Goal: Task Accomplishment & Management: Complete application form

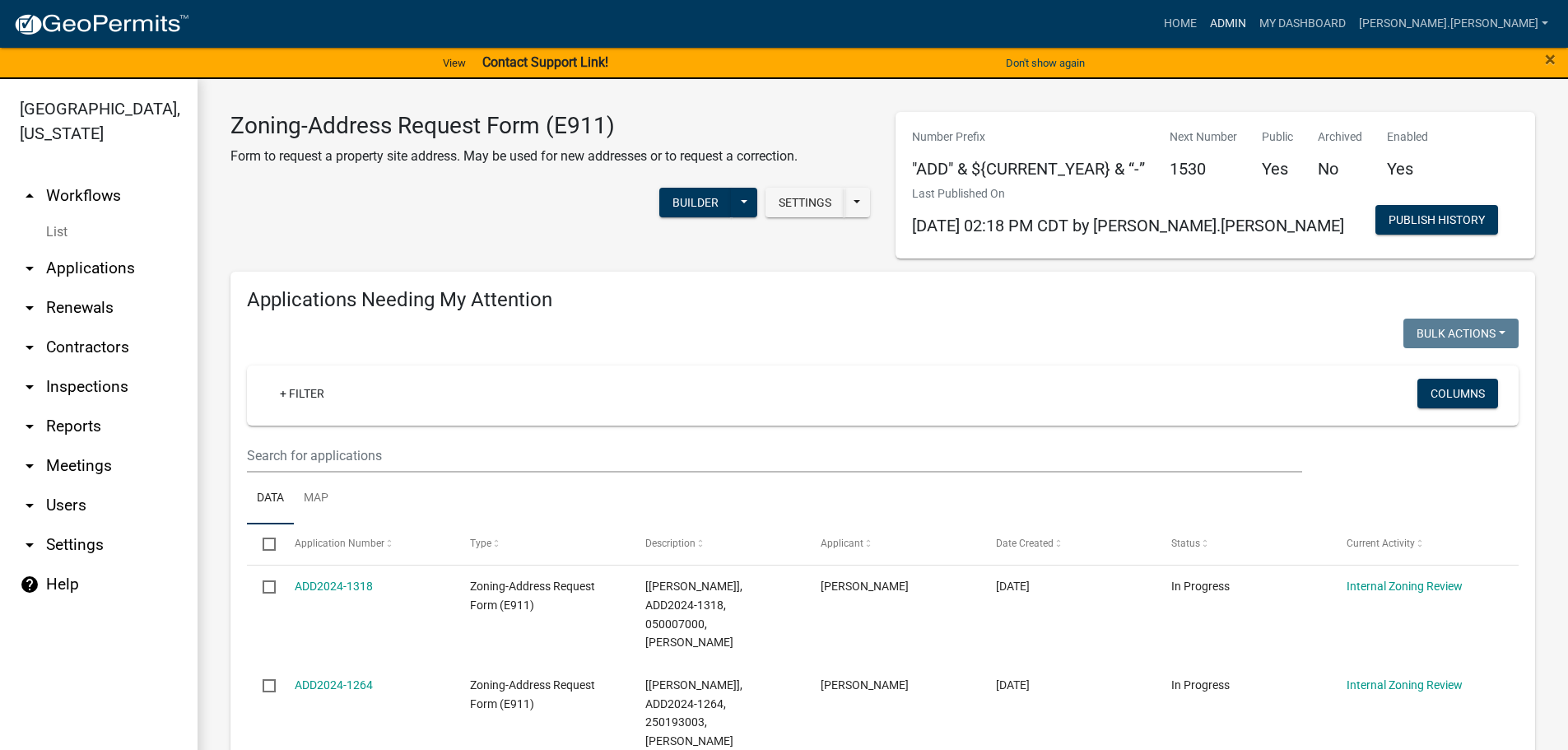
click at [1253, 24] on link "Admin" at bounding box center [1229, 23] width 49 height 31
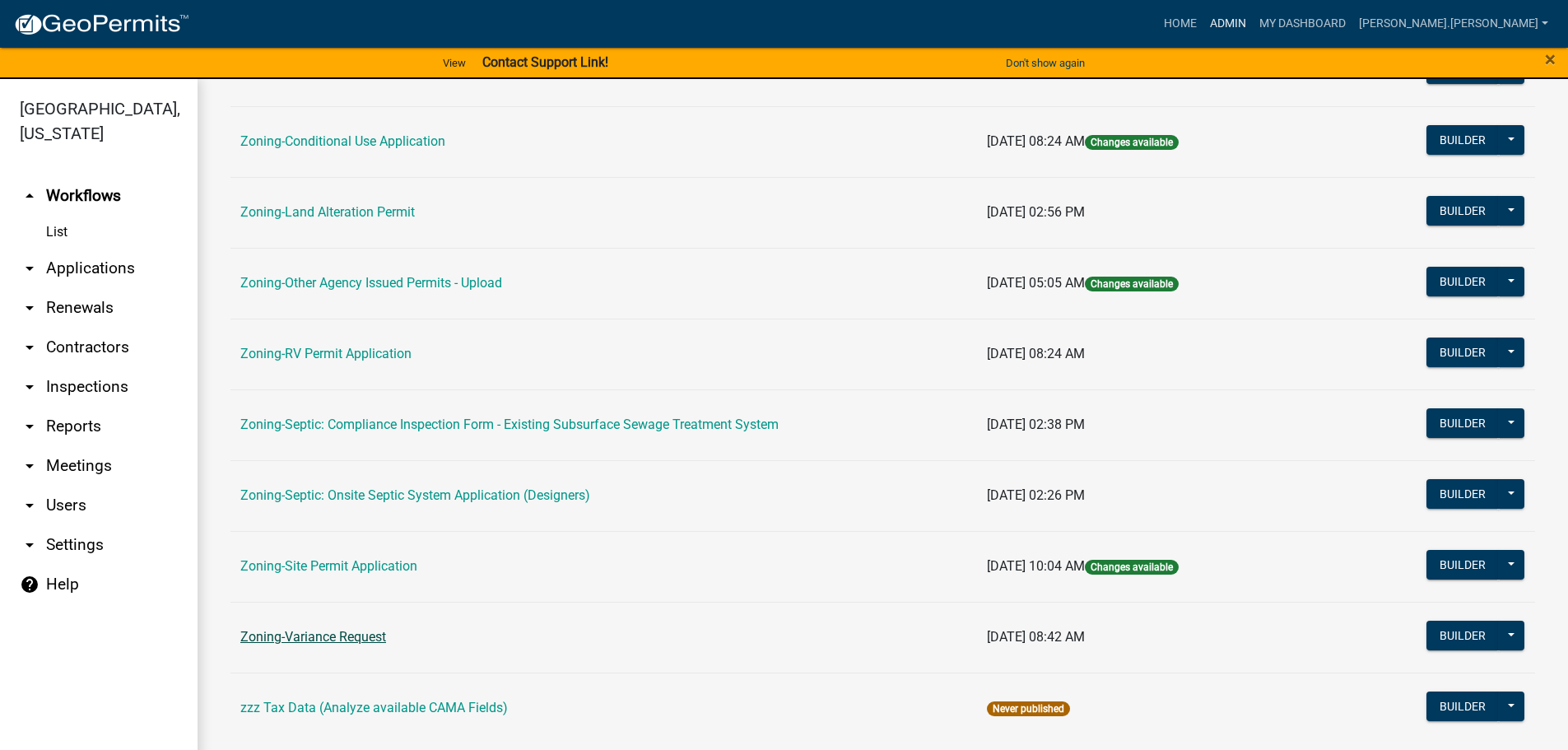
scroll to position [494, 0]
click at [381, 559] on link "Zoning-Site Permit Application" at bounding box center [329, 565] width 177 height 16
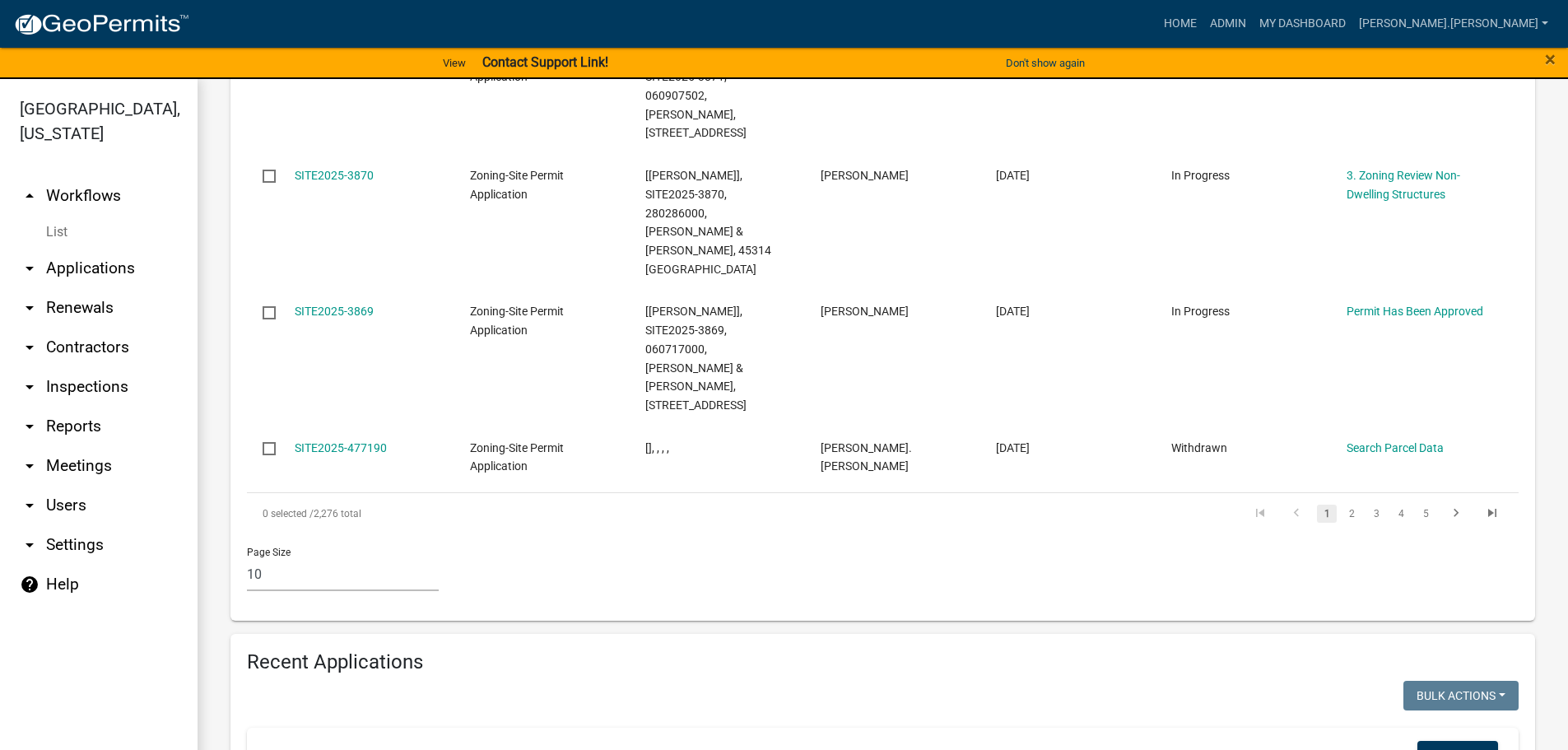
scroll to position [1317, 0]
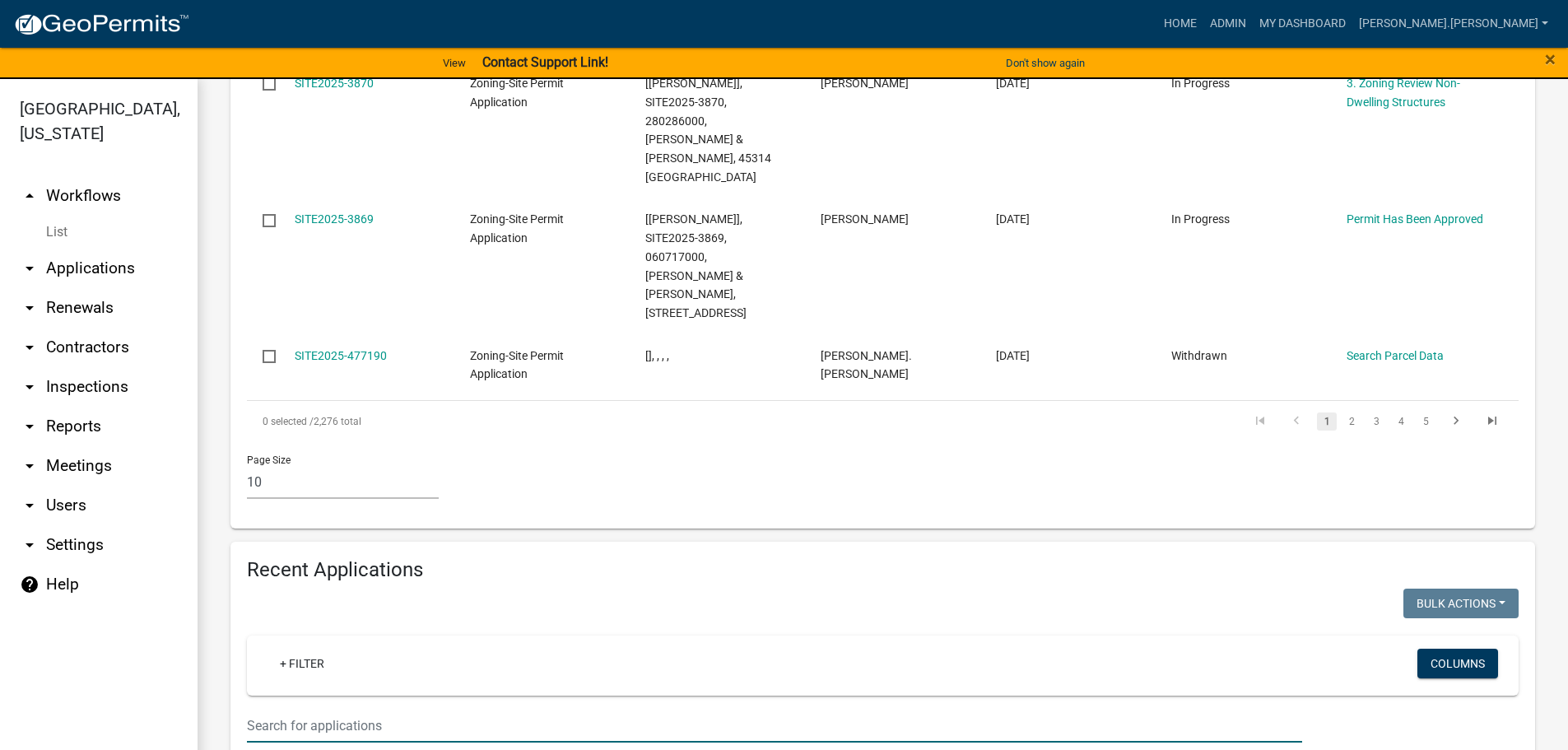
click at [427, 709] on input "text" at bounding box center [774, 725] width 1055 height 33
type input "170450000"
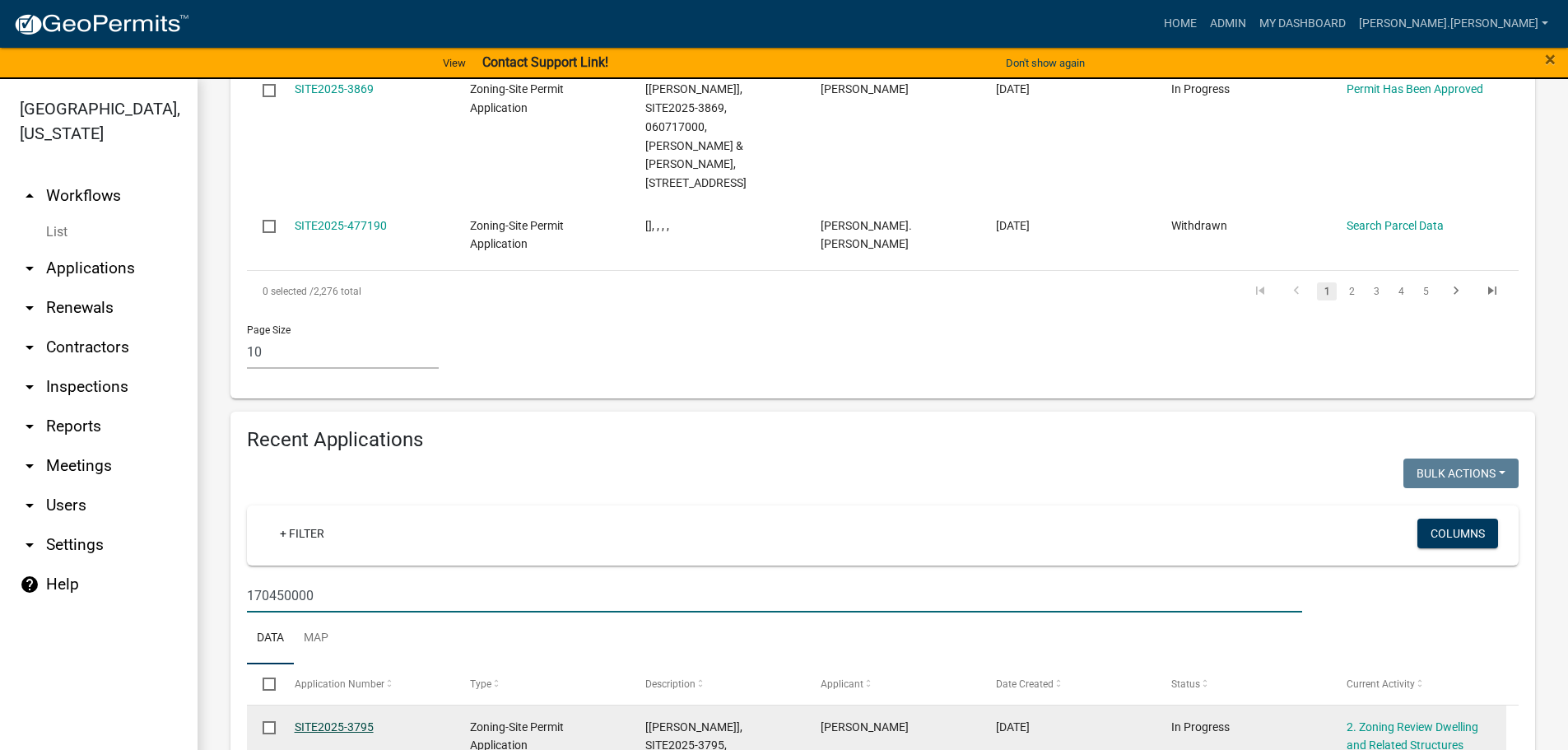
click at [341, 720] on link "SITE2025-3795" at bounding box center [334, 726] width 79 height 13
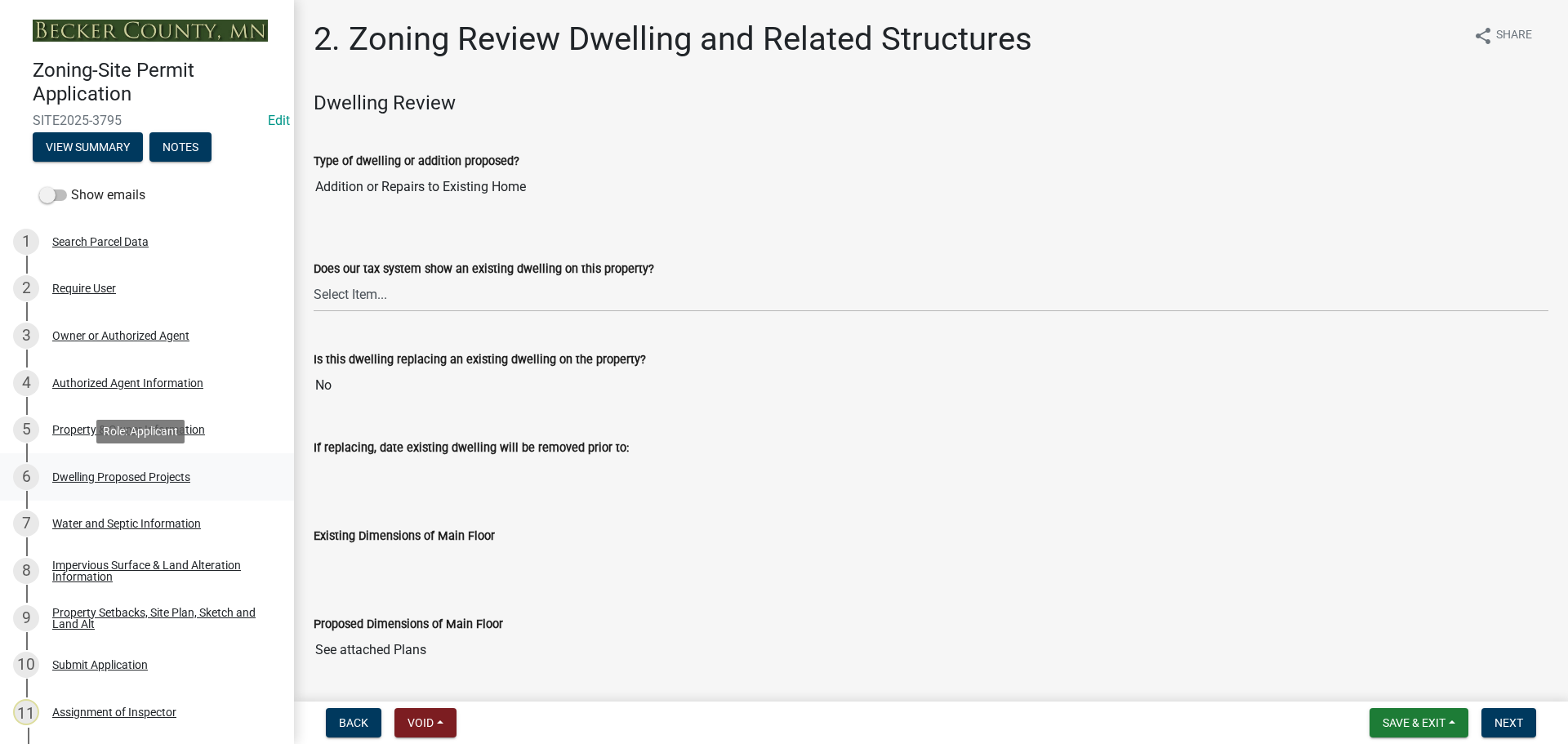
click at [105, 471] on div "Dwelling Proposed Projects" at bounding box center [122, 476] width 138 height 11
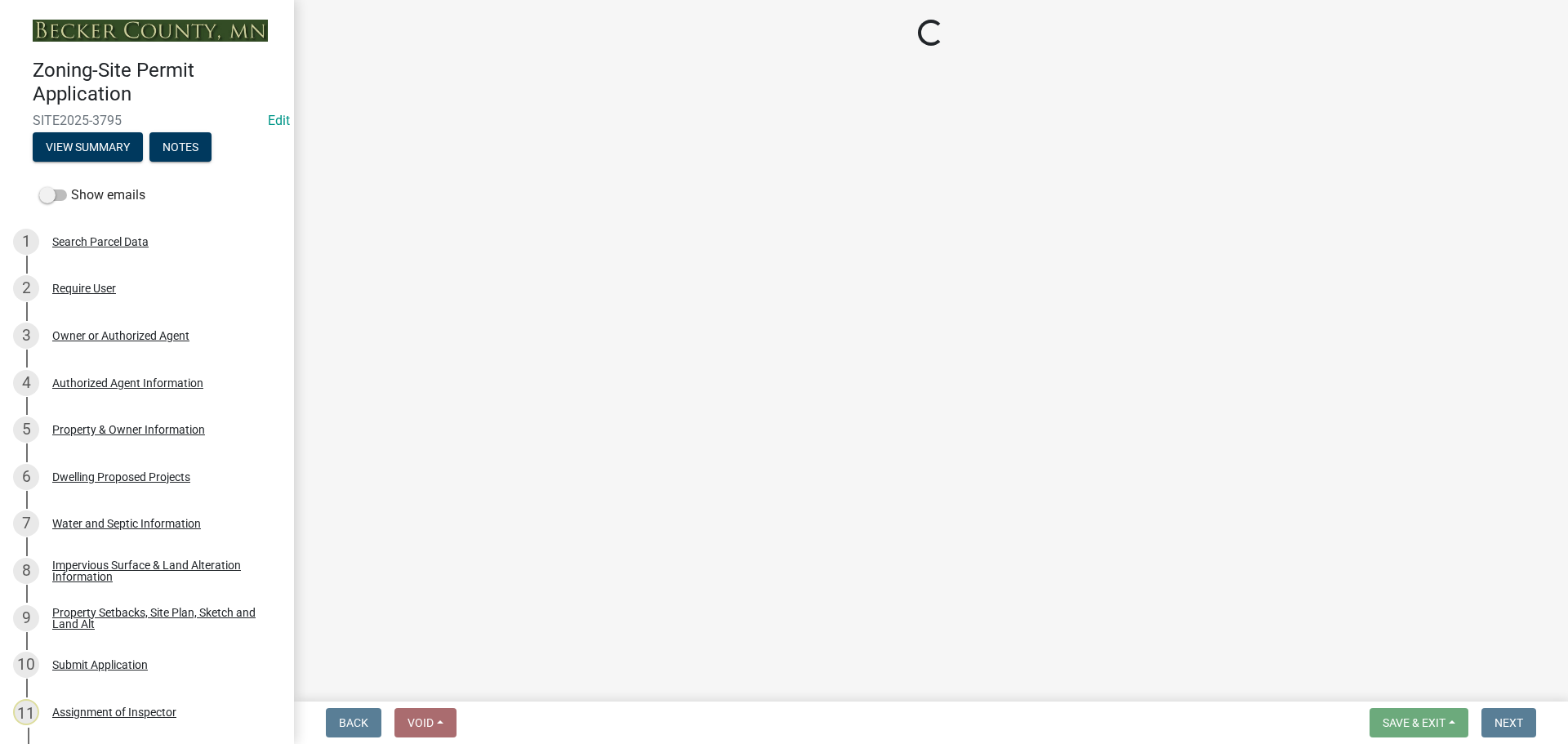
select select "b76c2e3f-c59d-4748-8205-29623accd873"
select select "566f81cc-4b3f-4ecb-9f16-a2b313352c61"
select select "03c1fec4-1fbe-4331-bc18-34e24145556f"
select select "e13aacd2-5b16-46a8-9c16-26b3d7b1c810"
select select "5dd6cdd5-8b7d-4534-b791-478230f7b8b7"
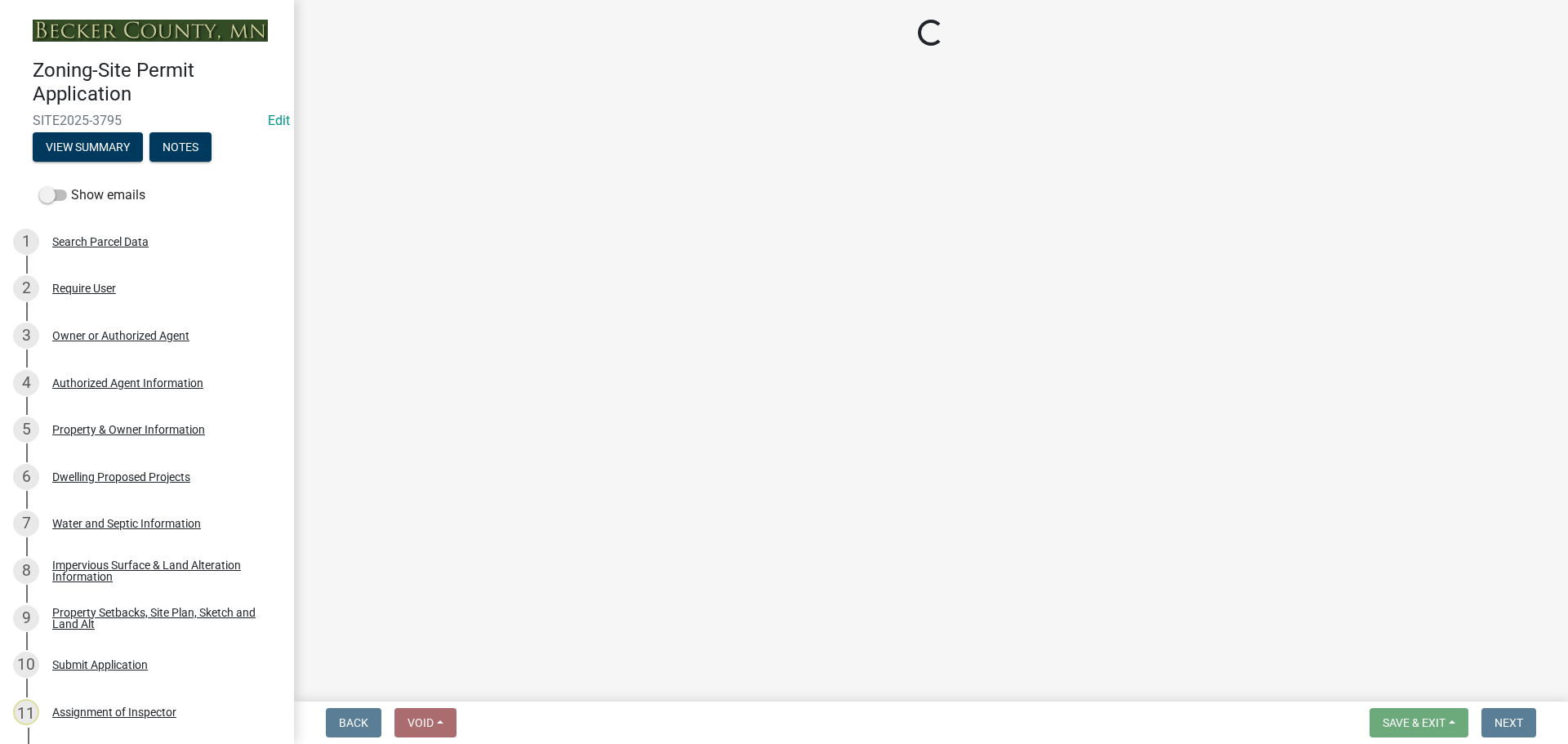
select select "e9b8a31e-e3fd-4a95-ab32-acf8bf819ee6"
select select "5c3531b8-bc96-4b07-92f8-845cfe46d7fc"
select select "beadd2dd-8960-4720-a713-fac19c5075c6"
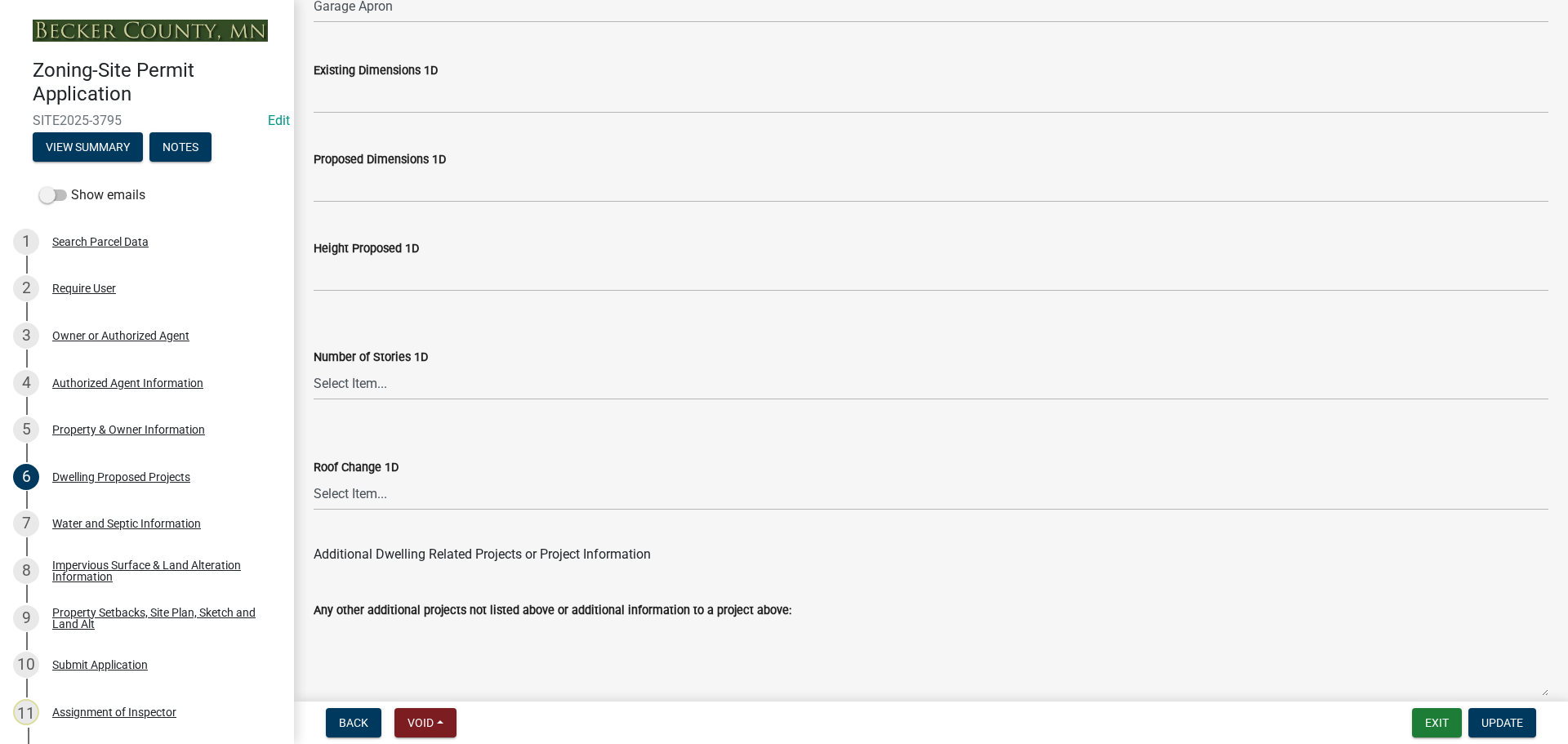
scroll to position [3916, 0]
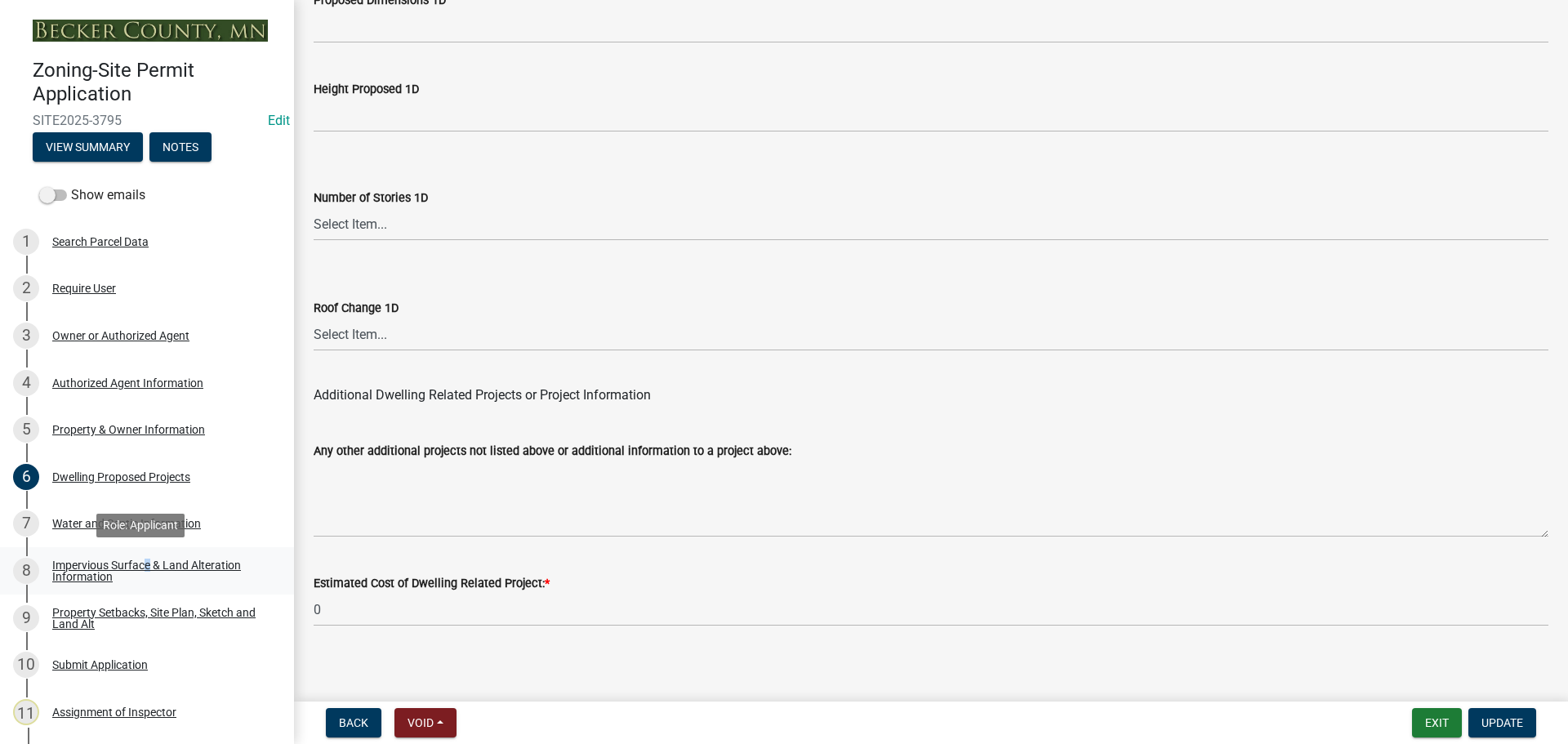
click at [143, 560] on div "Impervious Surface & Land Alteration Information" at bounding box center [160, 571] width 216 height 23
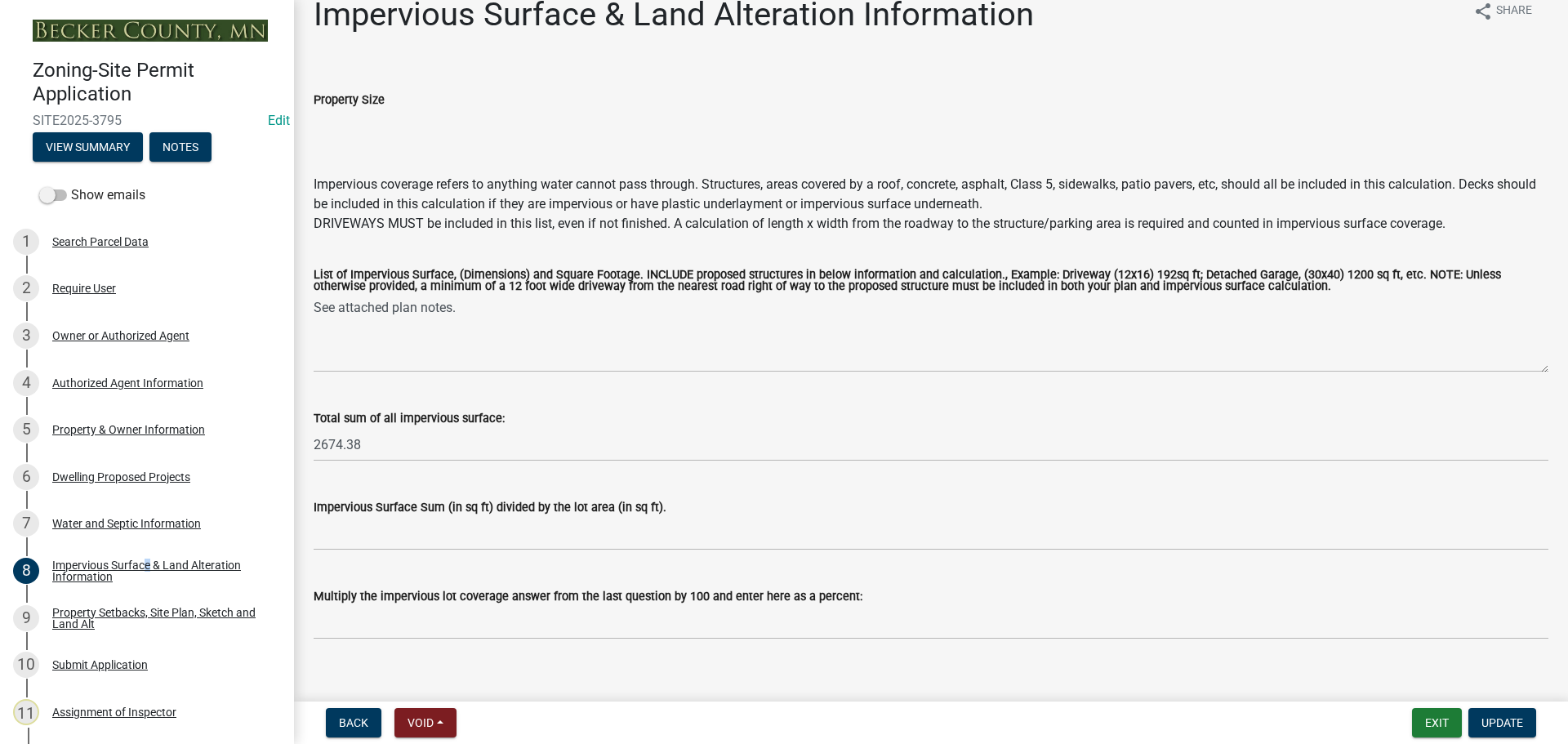
scroll to position [46, 0]
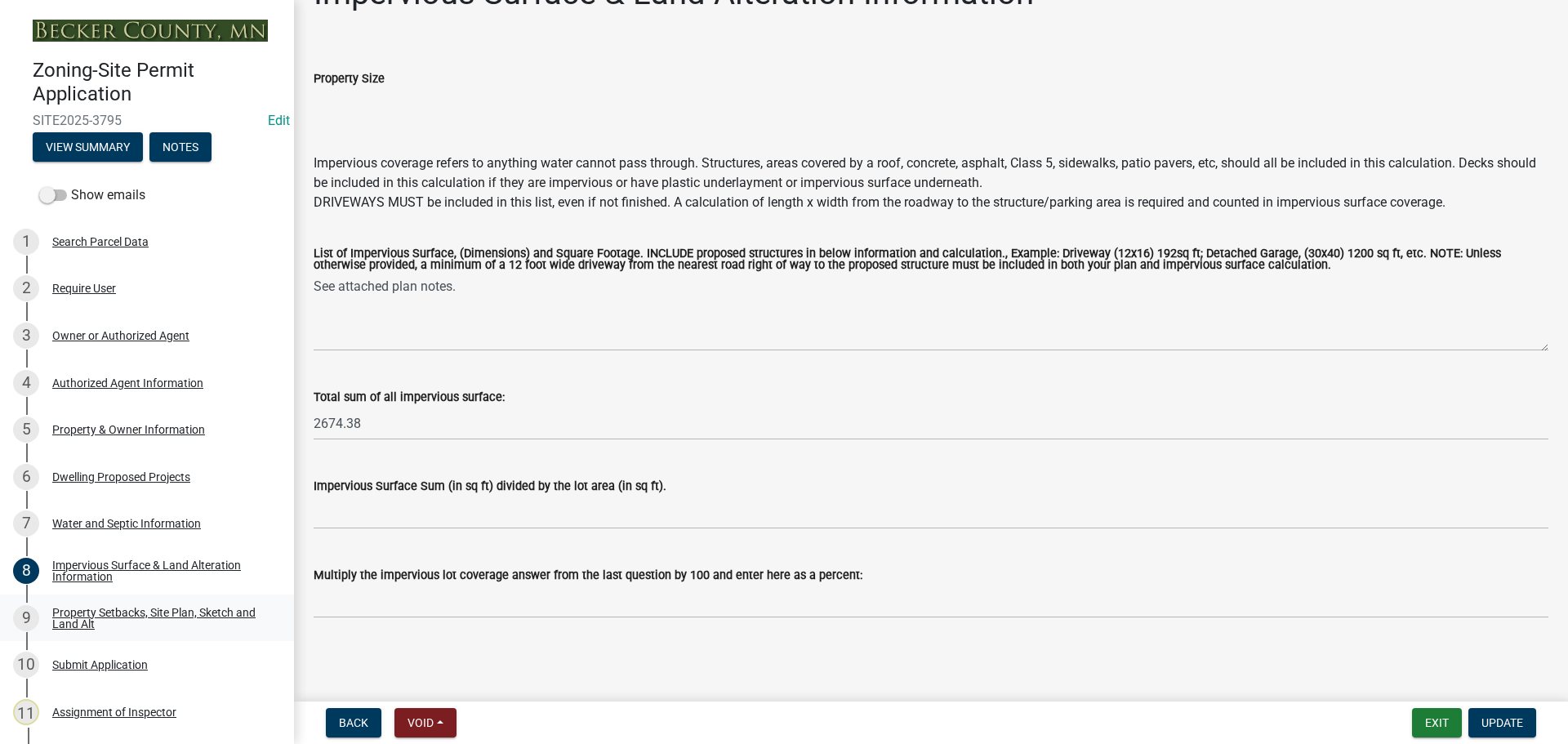
click at [137, 607] on div "Property Setbacks, Site Plan, Sketch and Land Alt" at bounding box center [160, 618] width 216 height 23
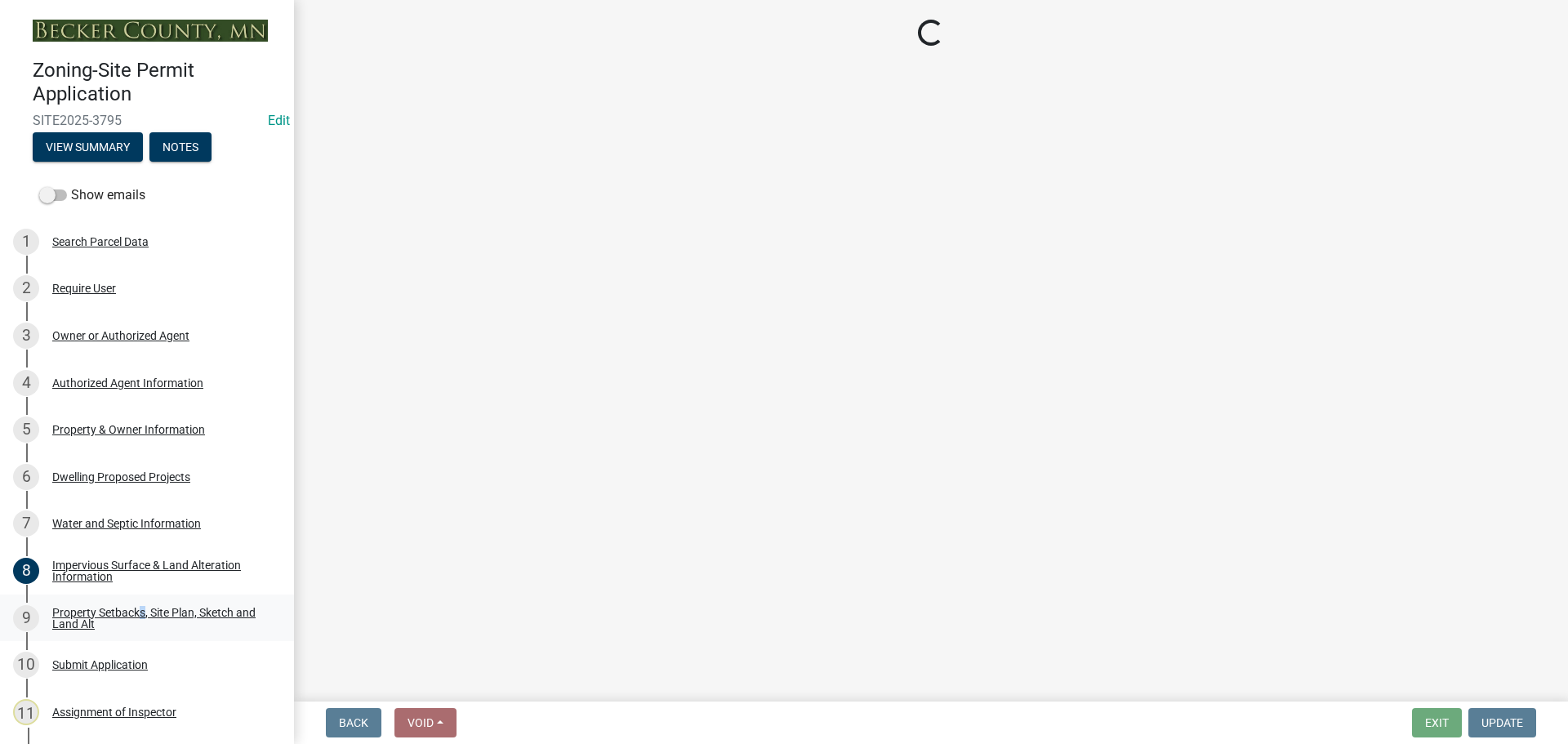
scroll to position [0, 0]
select select "7b13c63f-e699-4112-b373-98fbd28ec536"
select select "d7ed81d3-cd60-4660-969c-0852c303b075"
select select "b56a4575-9846-47cf-8067-c59a4853da22"
select select "12f785fb-c378-4b18-841c-21c73dc99083"
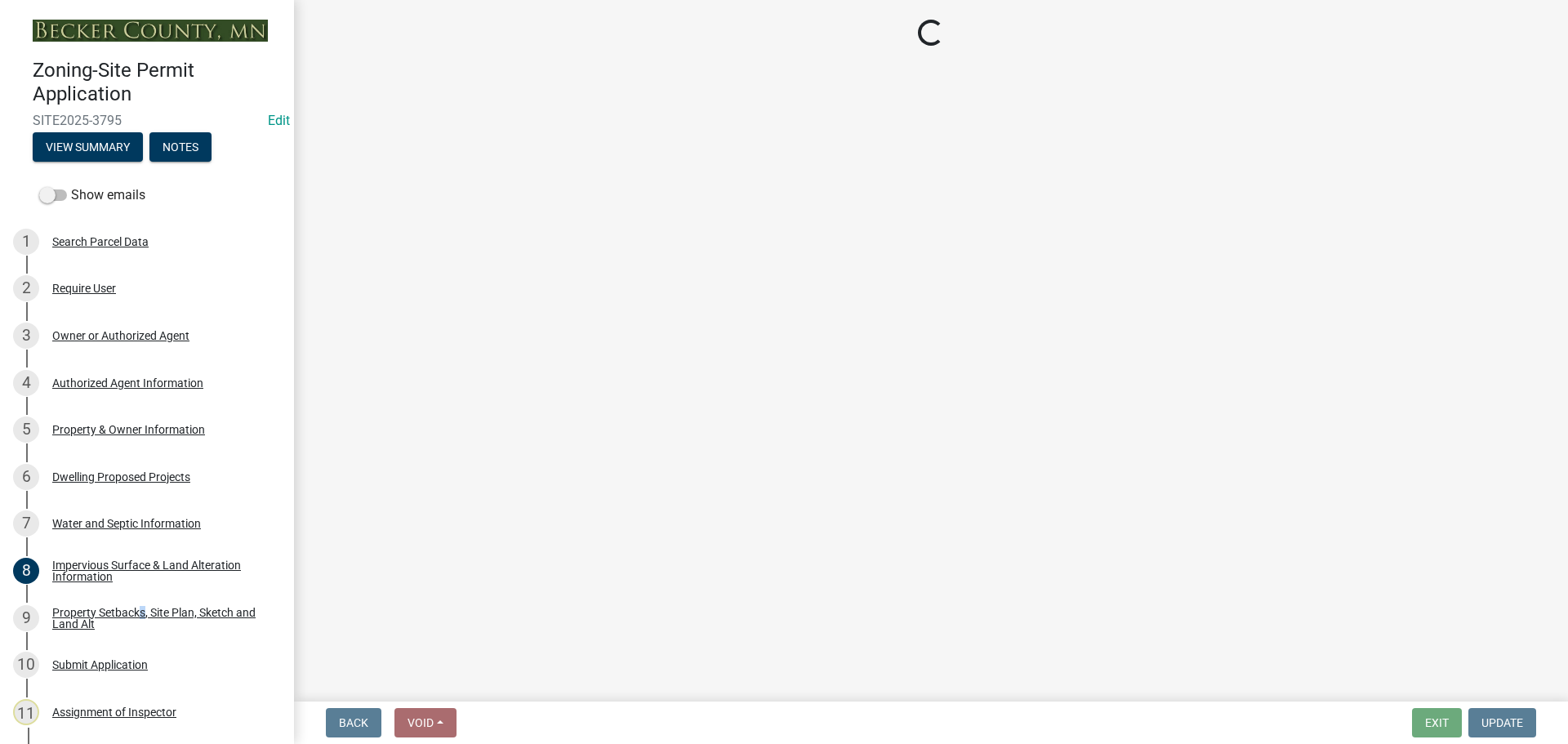
select select "e8ab2dc3-aa3f-46f3-9b4a-37eb25ad84af"
select select "b98836ba-4715-455d-97ab-be9a9df498a8"
select select "c8b8ea71-7088-4e87-a493-7bc88cc2835b"
select select "a4ce8fad-3c47-4e2b-9375-28a8f2ee630b"
select select "19d13e65-c93d-443e-910a-7a17299544cc"
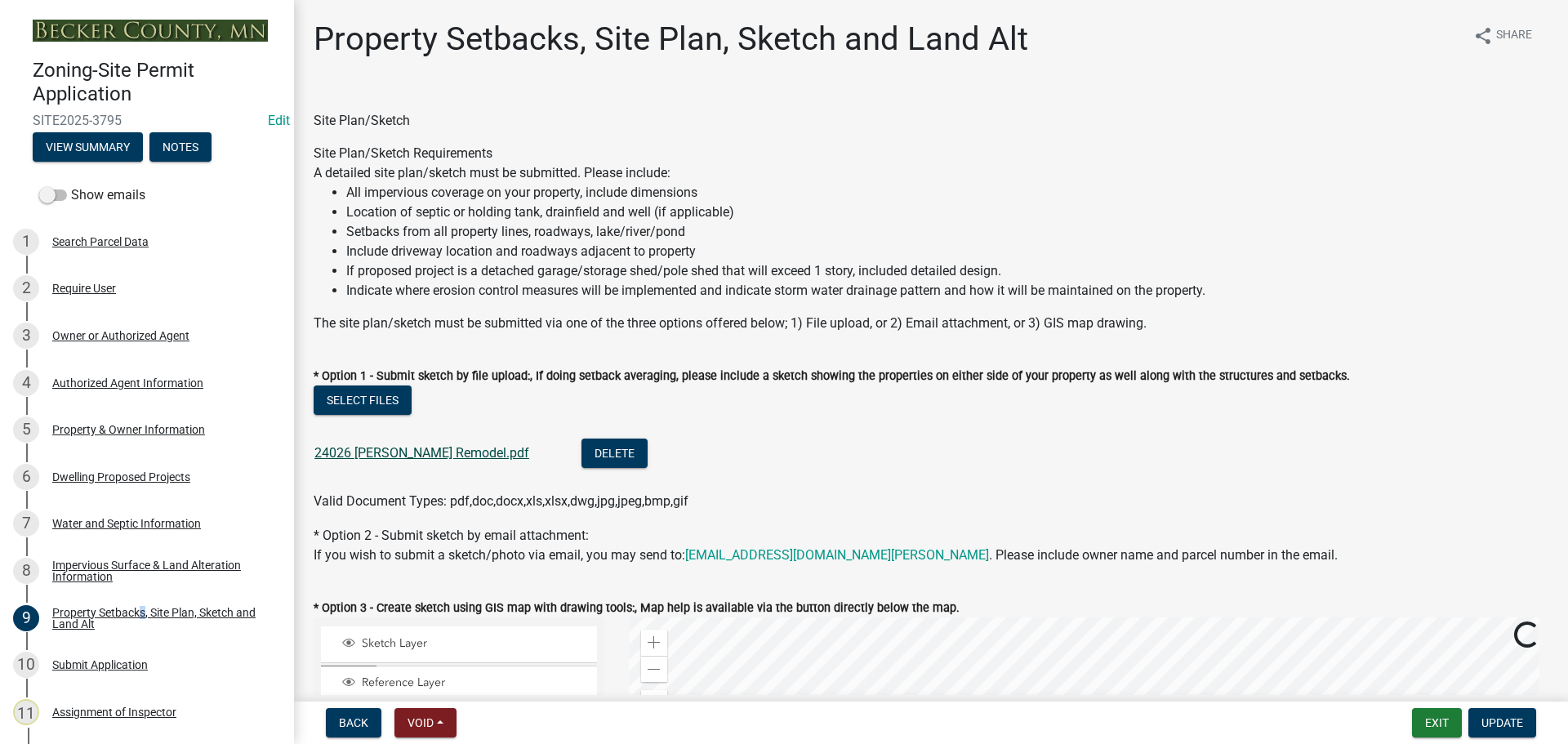
click at [426, 452] on link "24026 Gramer Remodel.pdf" at bounding box center [422, 453] width 215 height 16
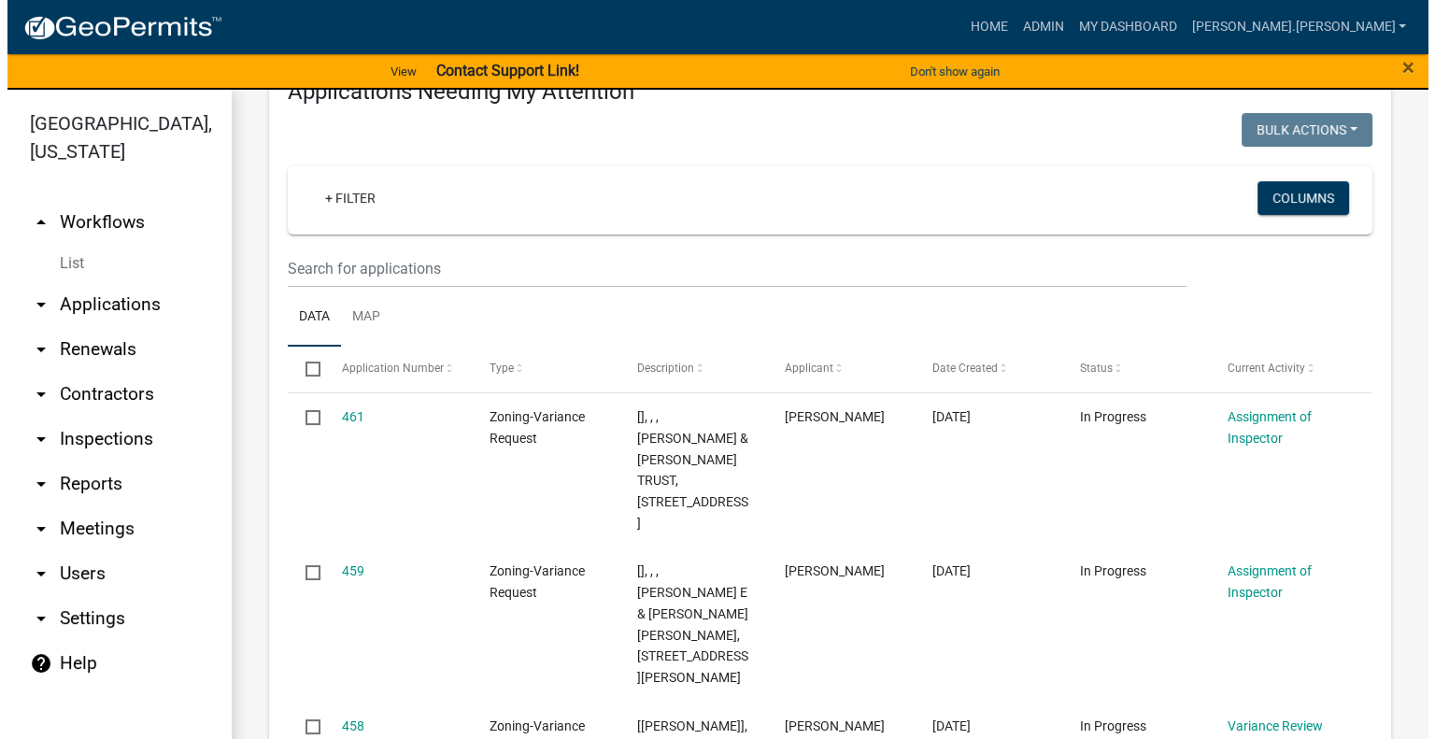
scroll to position [560, 0]
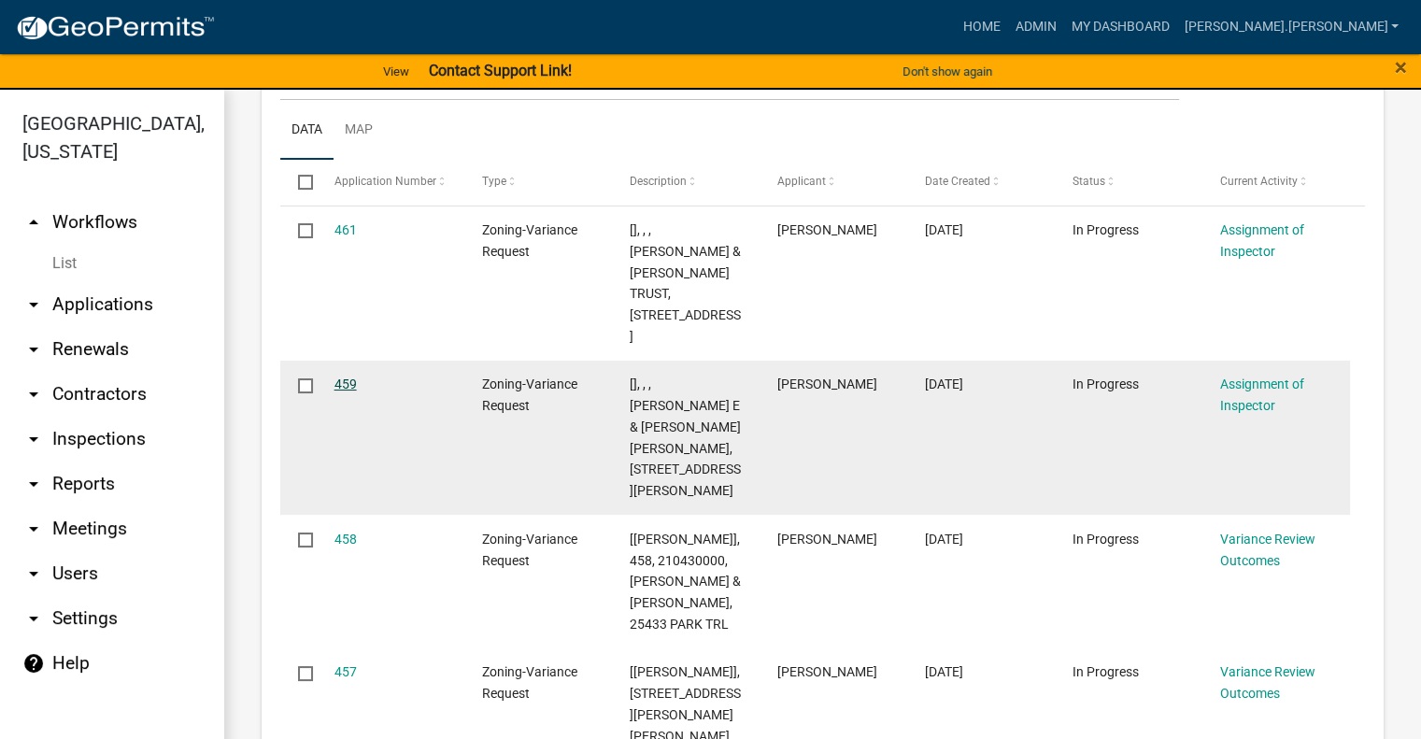
click at [340, 376] on link "459" at bounding box center [345, 383] width 22 height 15
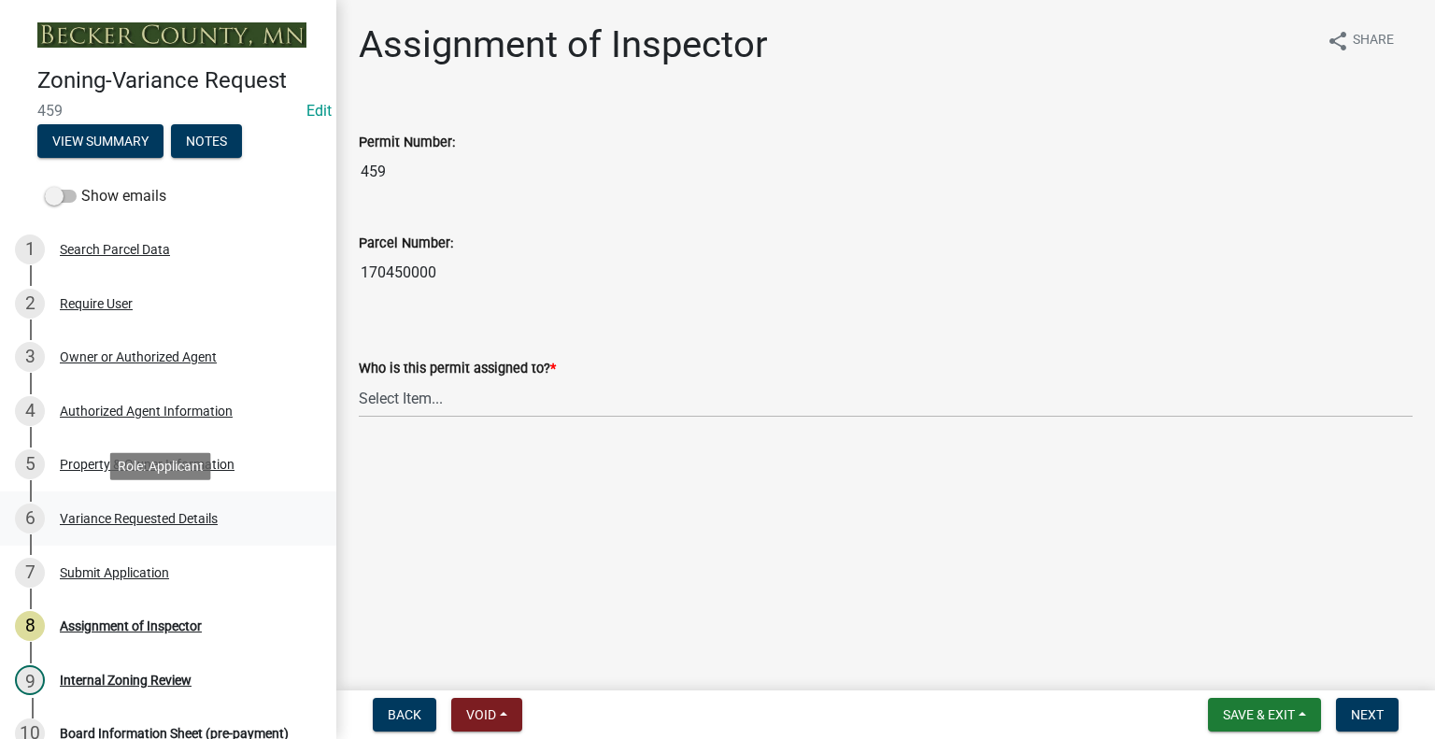
click at [177, 522] on div "Variance Requested Details" at bounding box center [139, 518] width 158 height 13
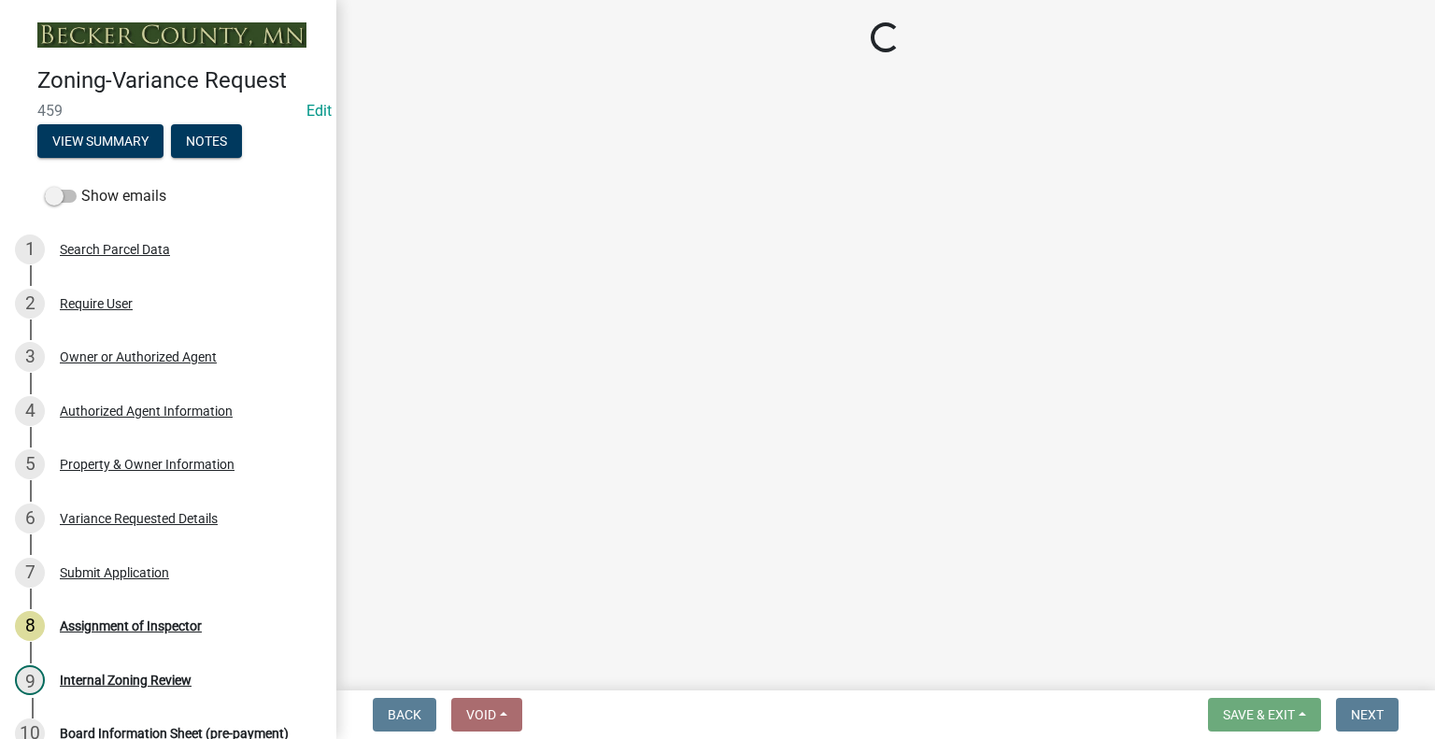
select select "edc6b78d-c029-41a6-a436-e6f76b5f0855"
select select "15bf2cec-1ca8-47a3-85db-999609351cbd"
select select "fa582be9-2d62-4523-84bf-021228ae85a0"
select select "bb2b5e43-03c1-4874-9abf-a65f400af928"
select select "8ea3e6c3-8fed-4904-aa20-2f643744aa0c"
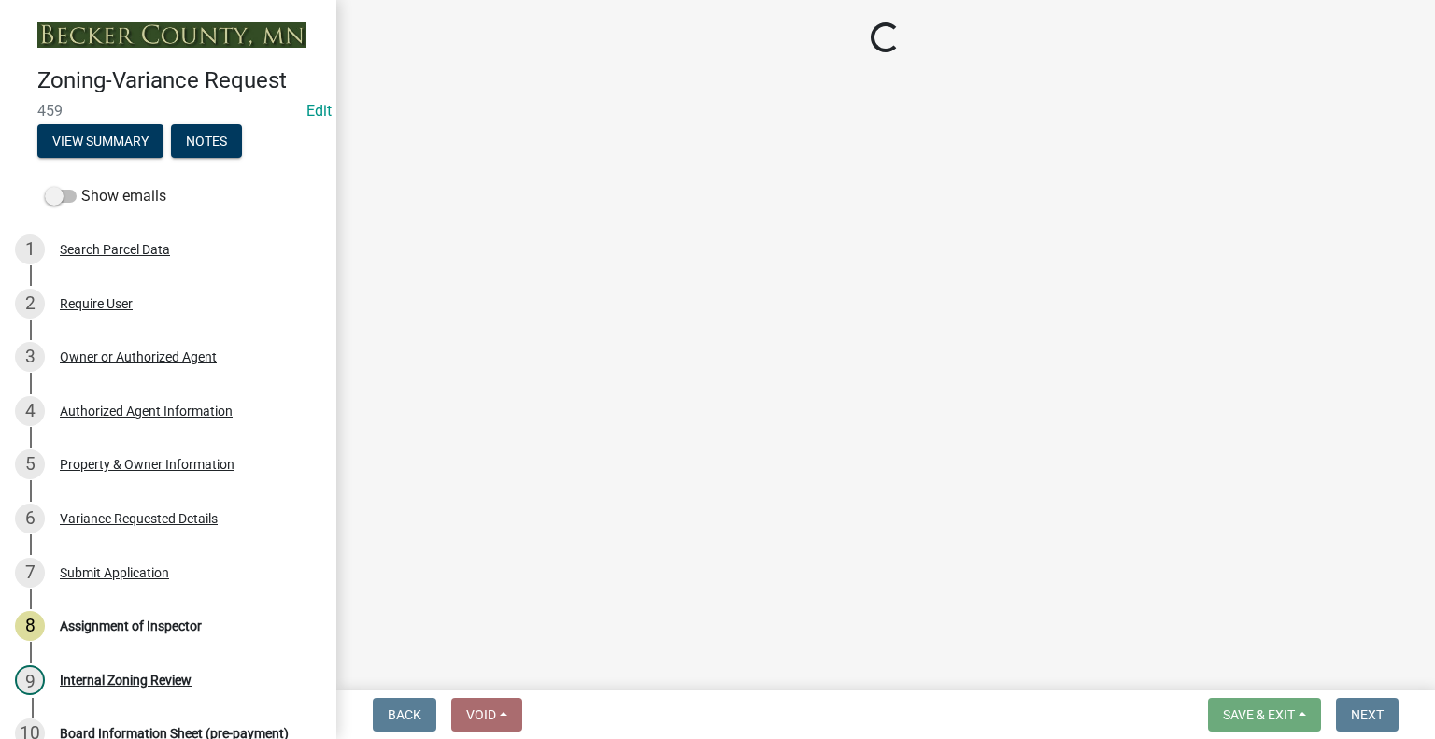
select select "860afd09-da87-482b-bca4-413f5cf53582"
select select "7ceadfd0-f0c9-4b9c-a53d-dc82f9dbdebf"
select select "1aa51e34-4f0a-4095-a3f3-287665056048"
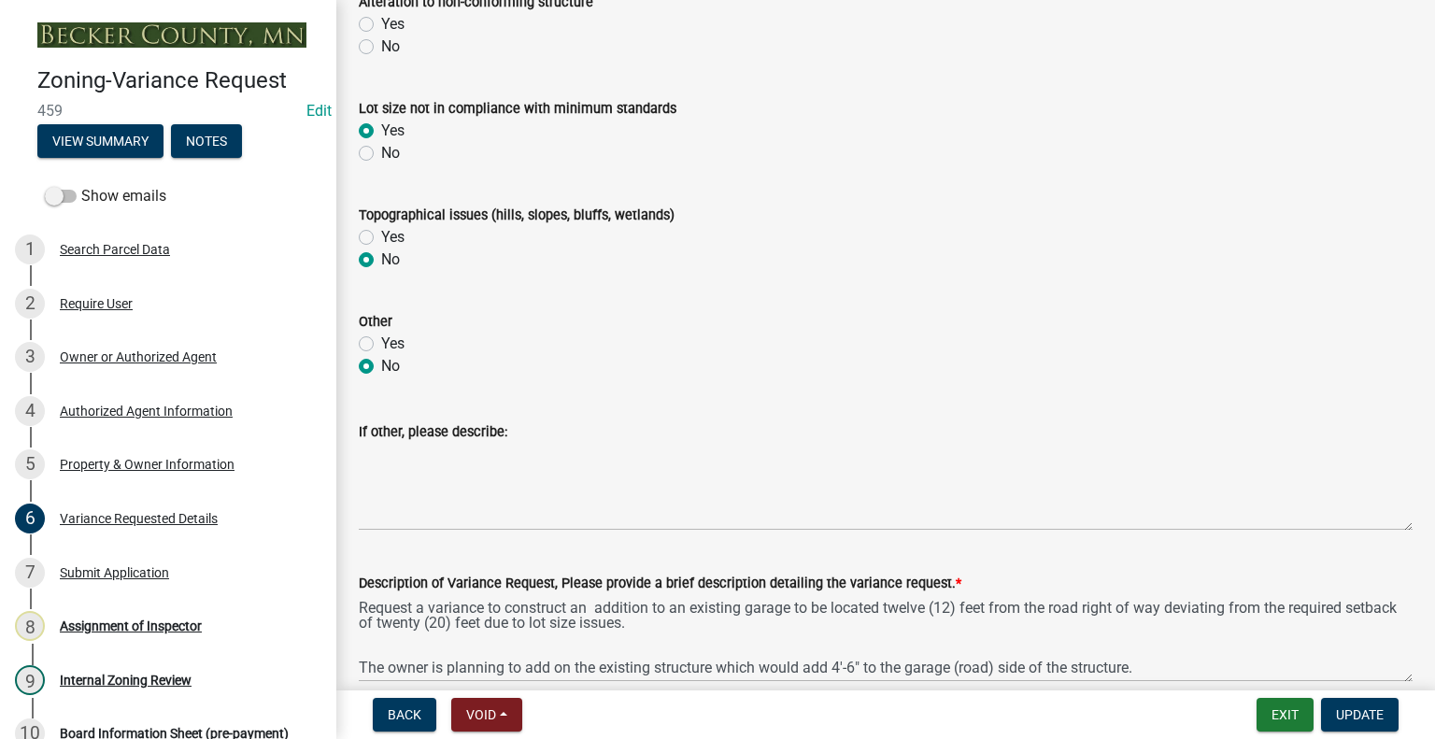
scroll to position [747, 0]
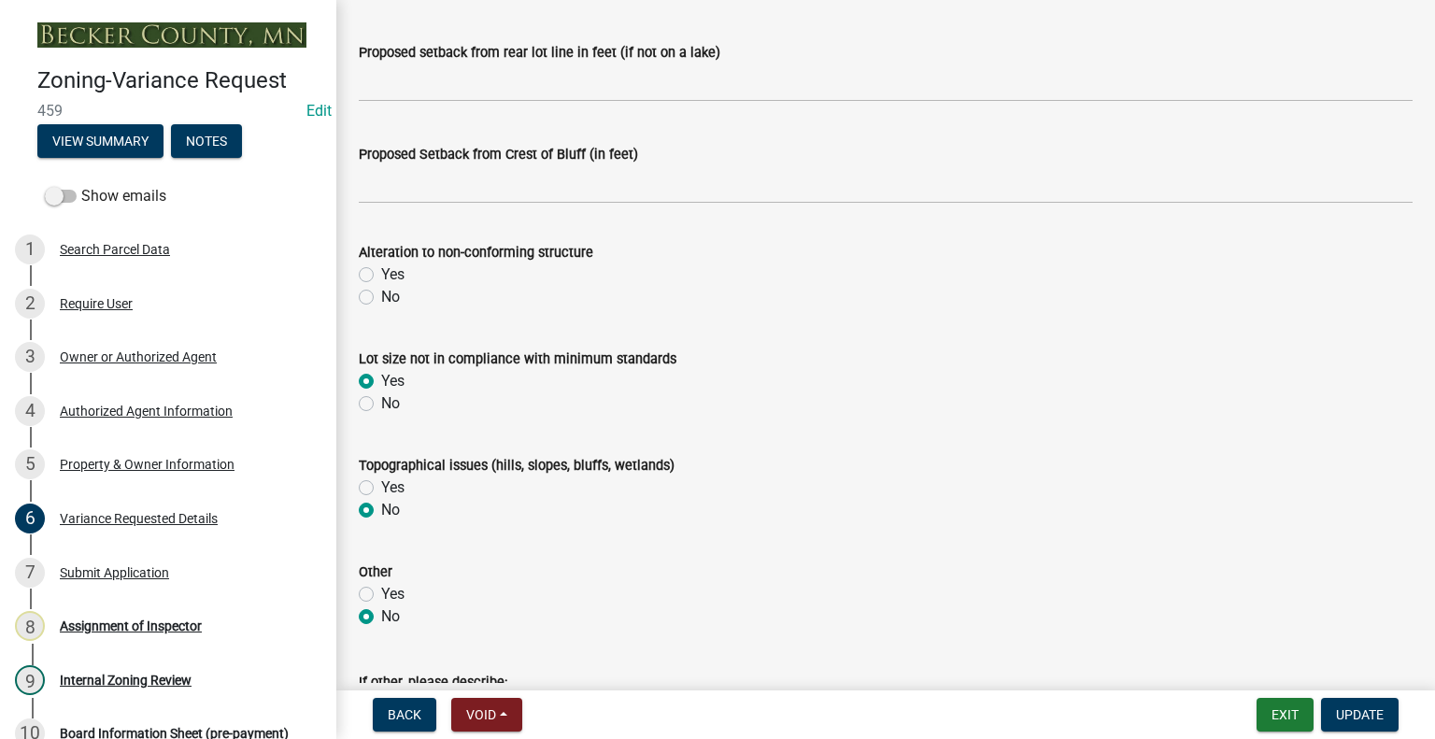
click at [381, 276] on label "Yes" at bounding box center [392, 274] width 23 height 22
click at [381, 276] on input "Yes" at bounding box center [387, 269] width 12 height 12
radio input "true"
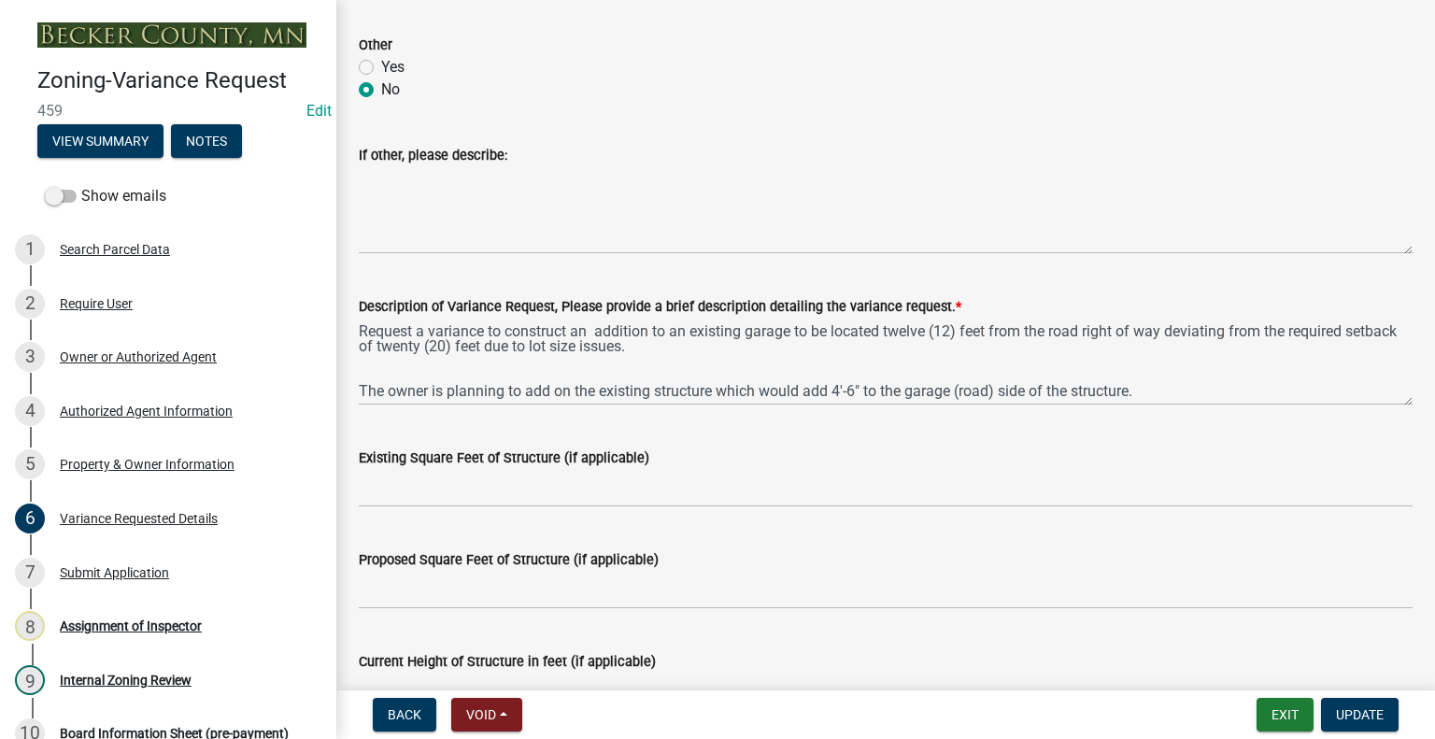
scroll to position [1308, 0]
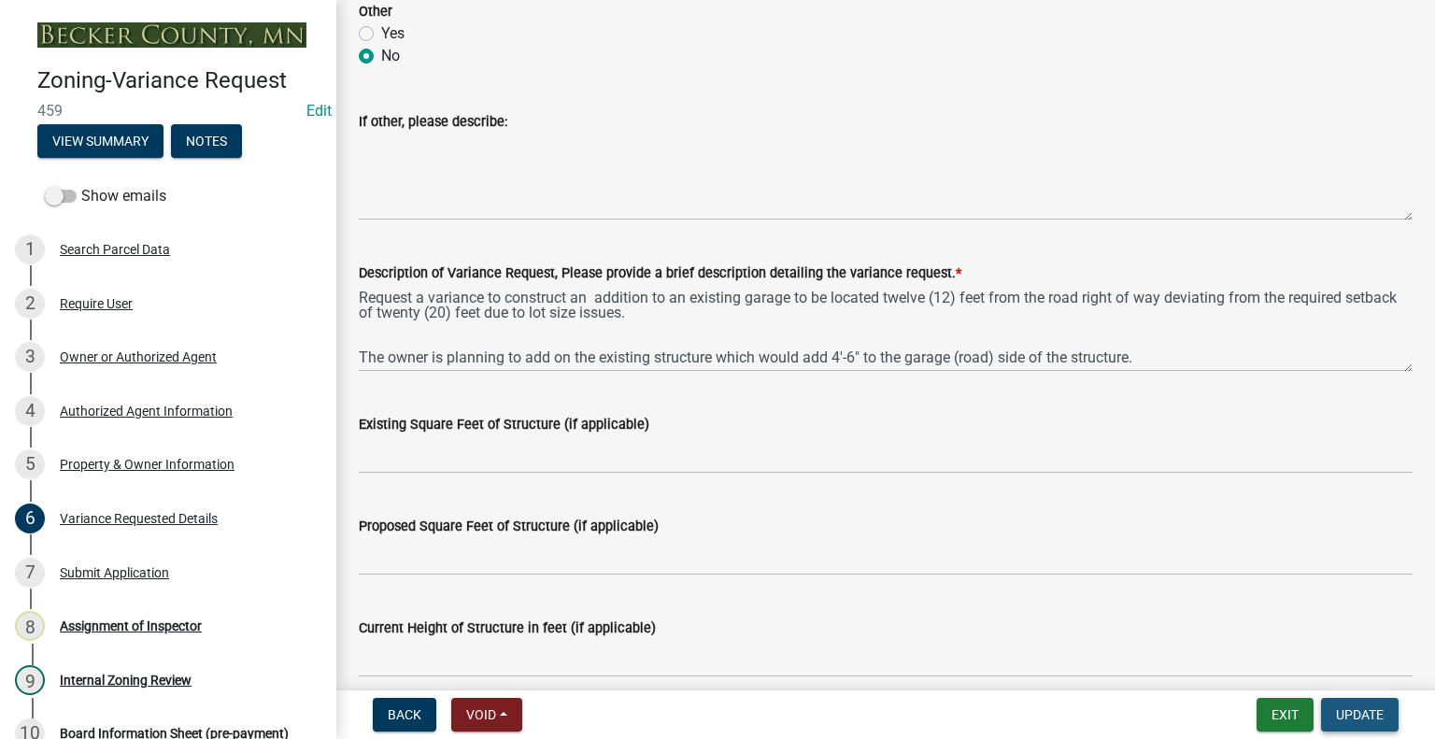
click at [1380, 710] on span "Update" at bounding box center [1360, 714] width 48 height 15
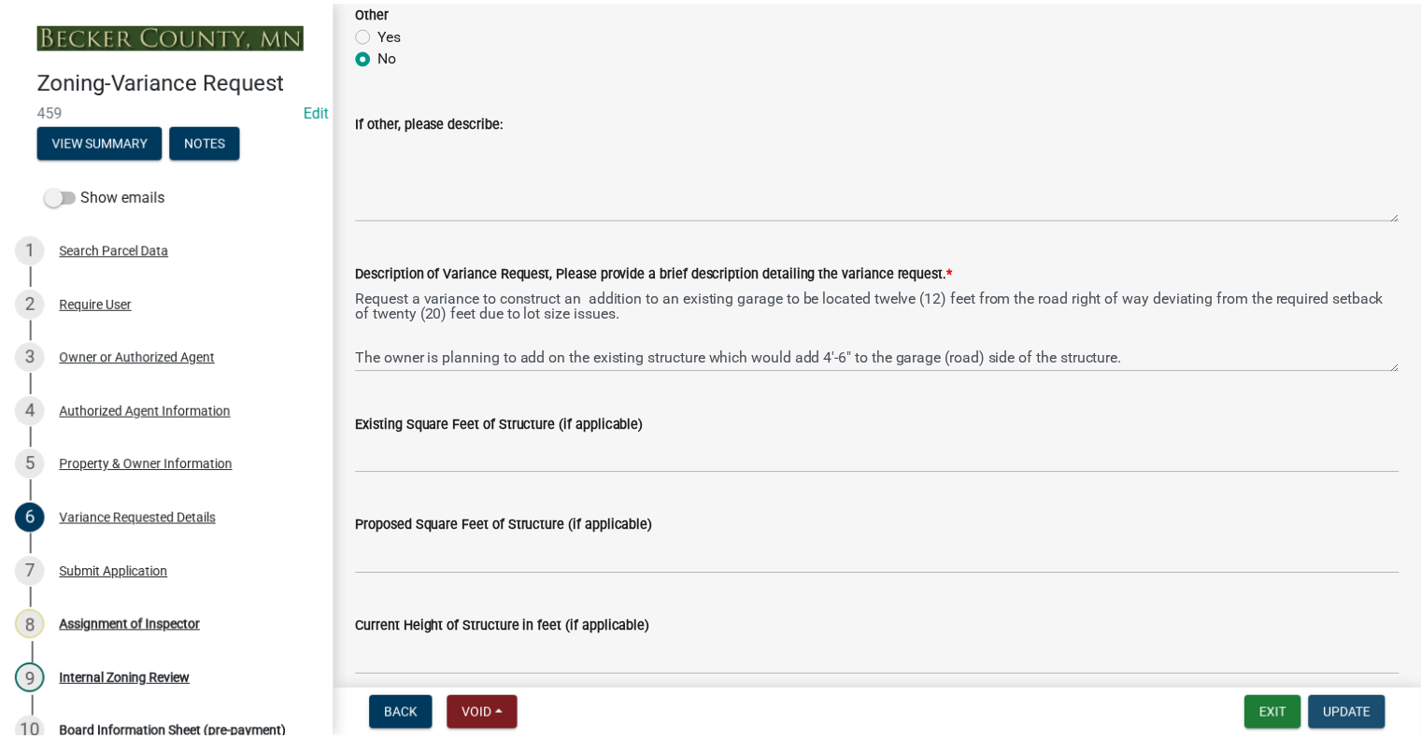
scroll to position [0, 0]
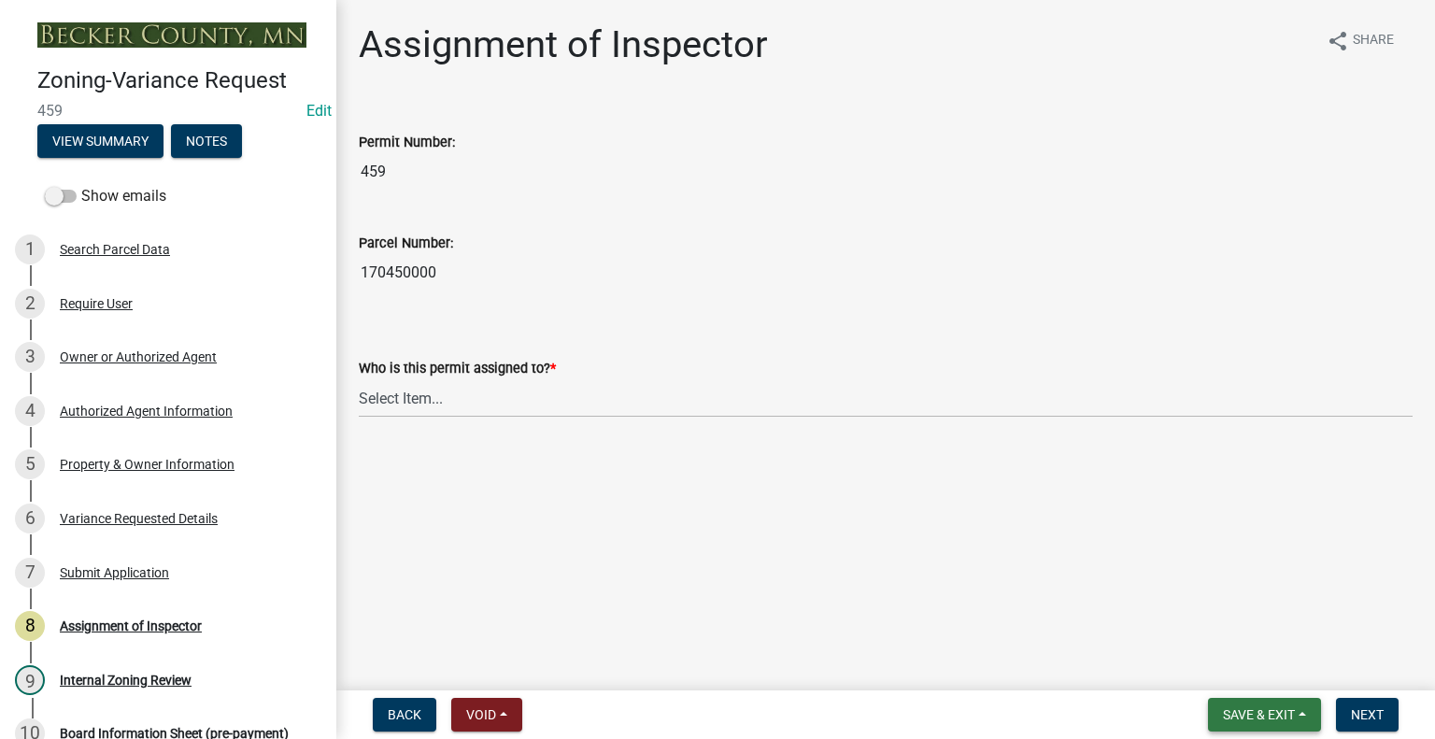
click at [1224, 715] on span "Save & Exit" at bounding box center [1259, 714] width 72 height 15
click at [1229, 671] on button "Save & Exit" at bounding box center [1245, 666] width 149 height 45
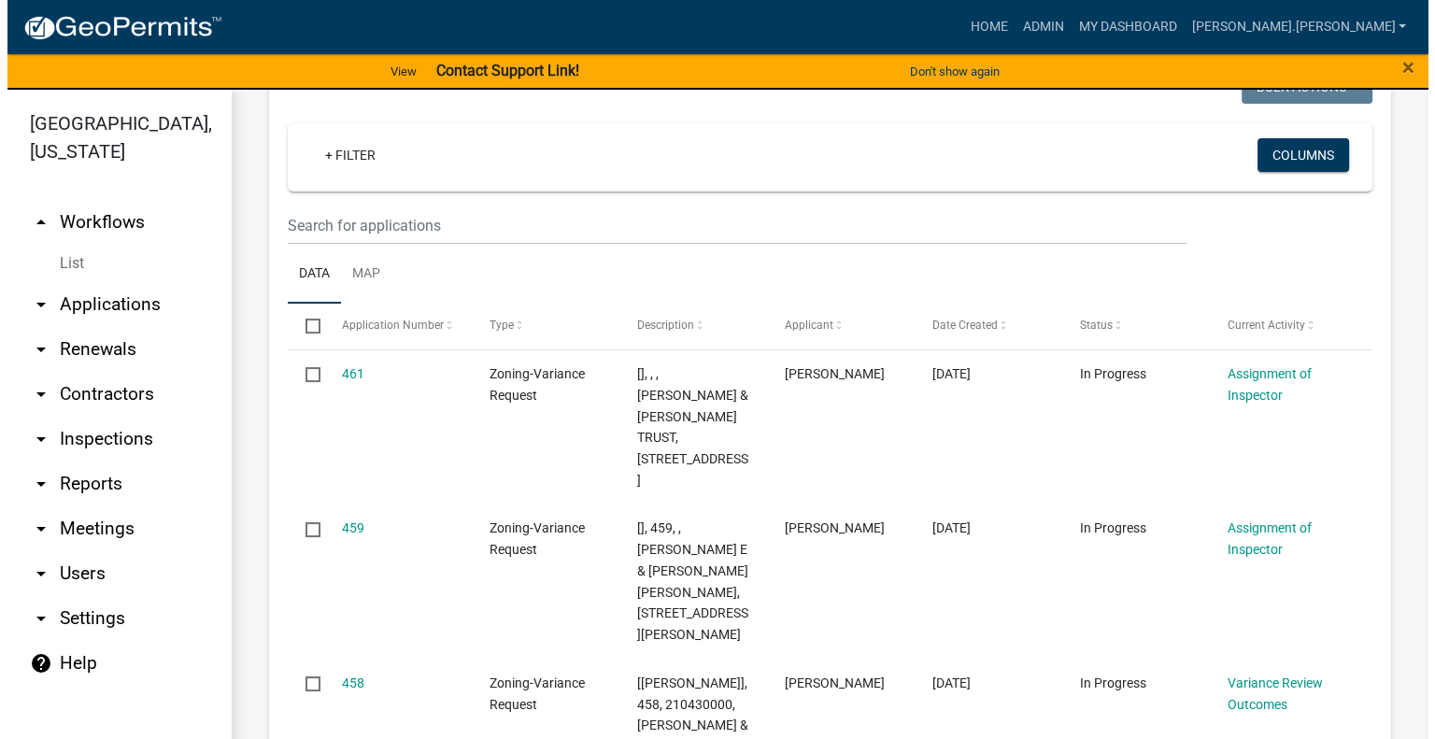
scroll to position [421, 0]
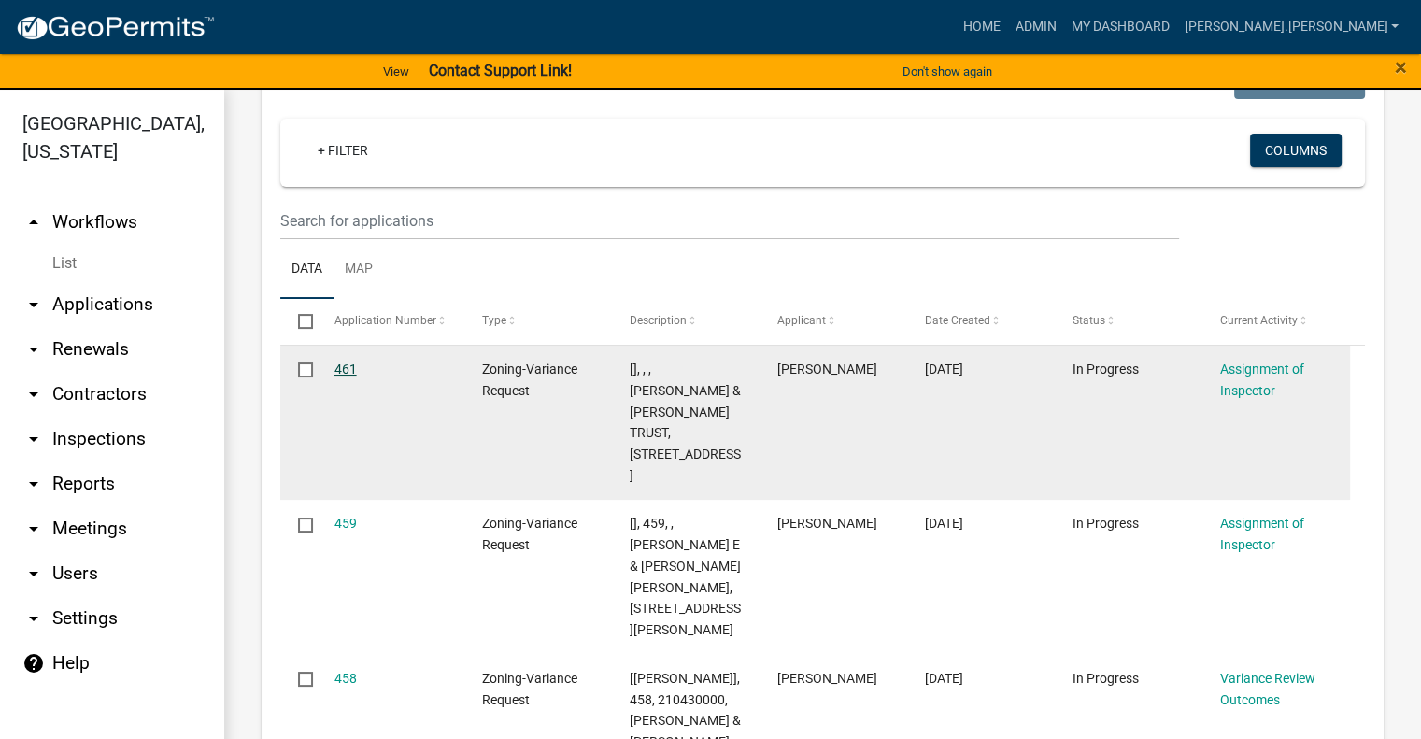
click at [353, 369] on link "461" at bounding box center [345, 368] width 22 height 15
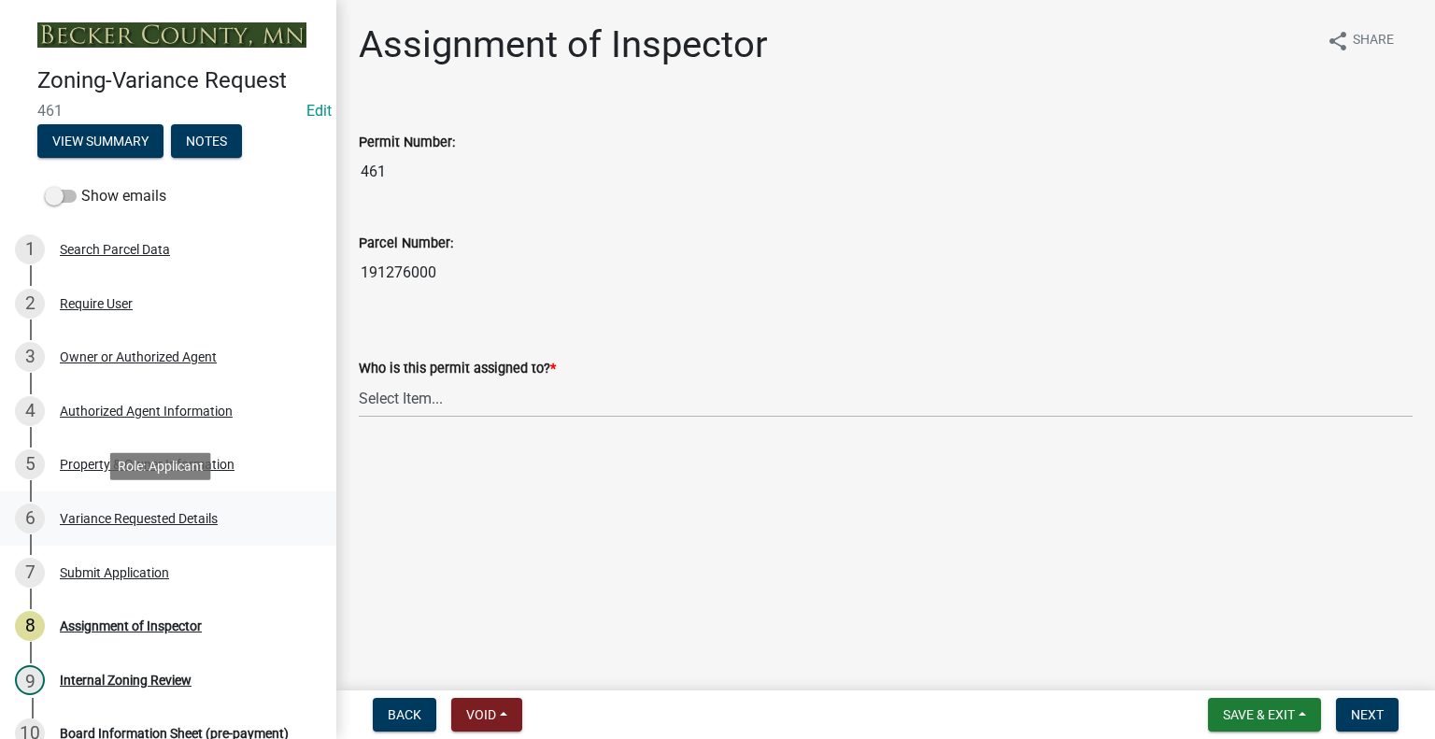
click at [192, 518] on div "Variance Requested Details" at bounding box center [139, 518] width 158 height 13
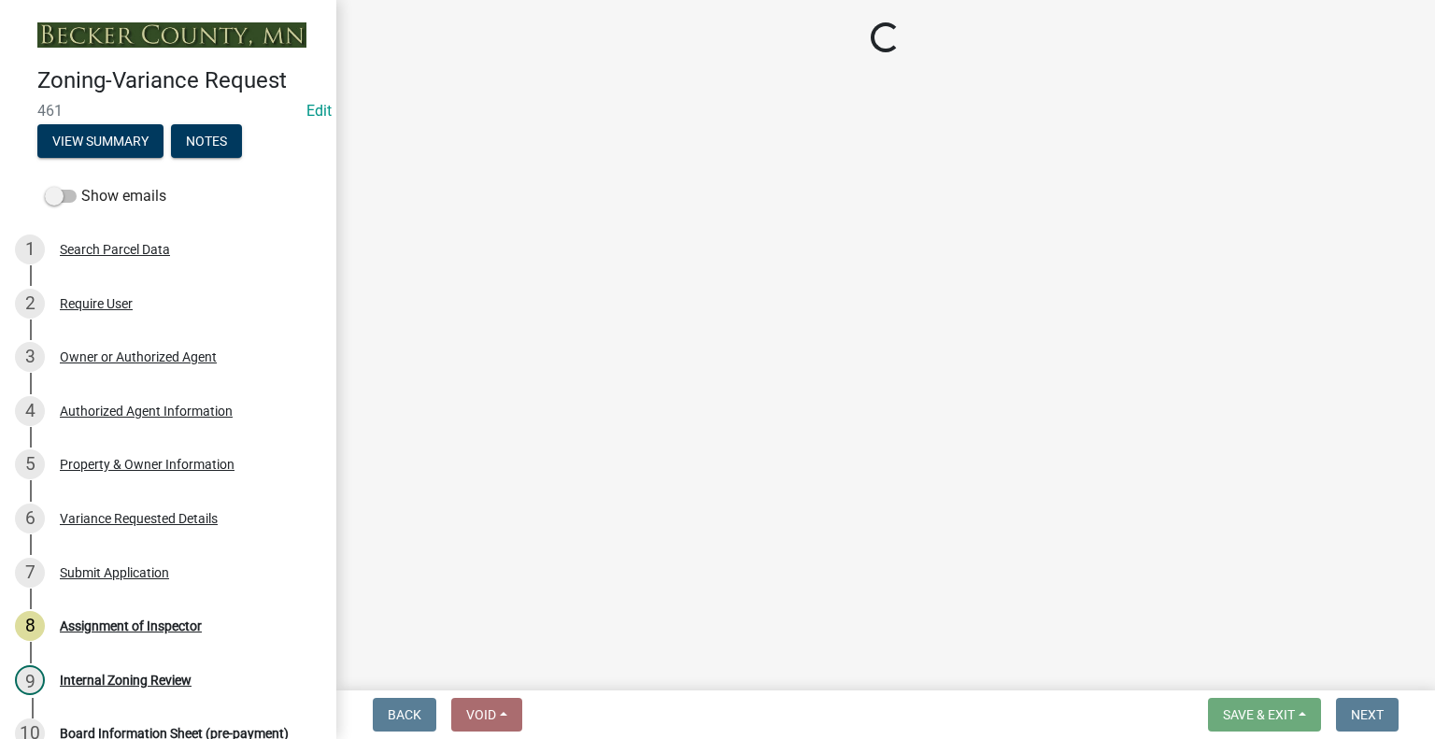
select select "a5c6235c-6fe0-43e3-9b64-f3566618e99d"
select select "a60f612c-e64d-4767-92b2-cb2f842b6e0b"
select select "bb2b5e43-03c1-4874-9abf-a65f400af928"
select select "8ea3e6c3-8fed-4904-aa20-2f643744aa0c"
select select "860afd09-da87-482b-bca4-413f5cf53582"
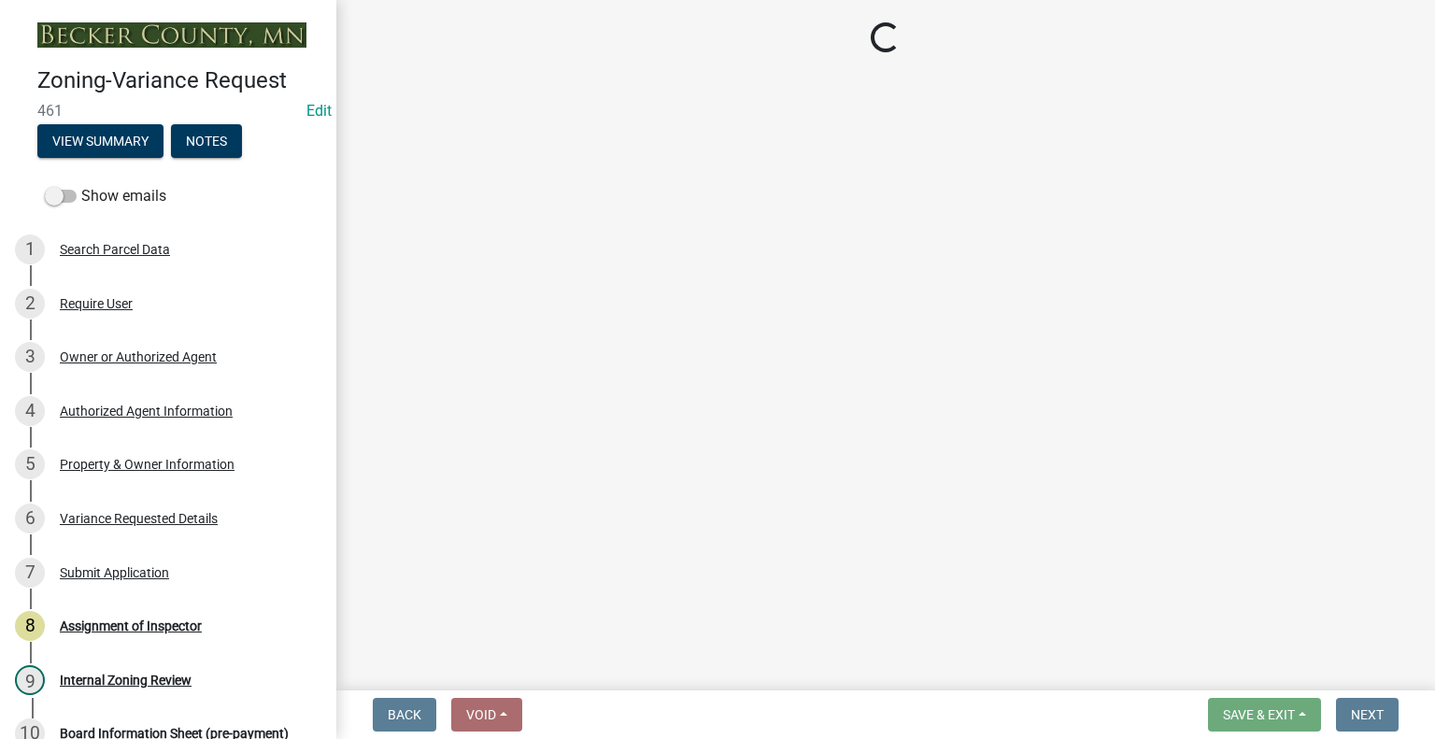
select select "ee8740c3-f4d5-48cf-ad42-c8f7342b480c"
select select "1aa51e34-4f0a-4095-a3f3-287665056048"
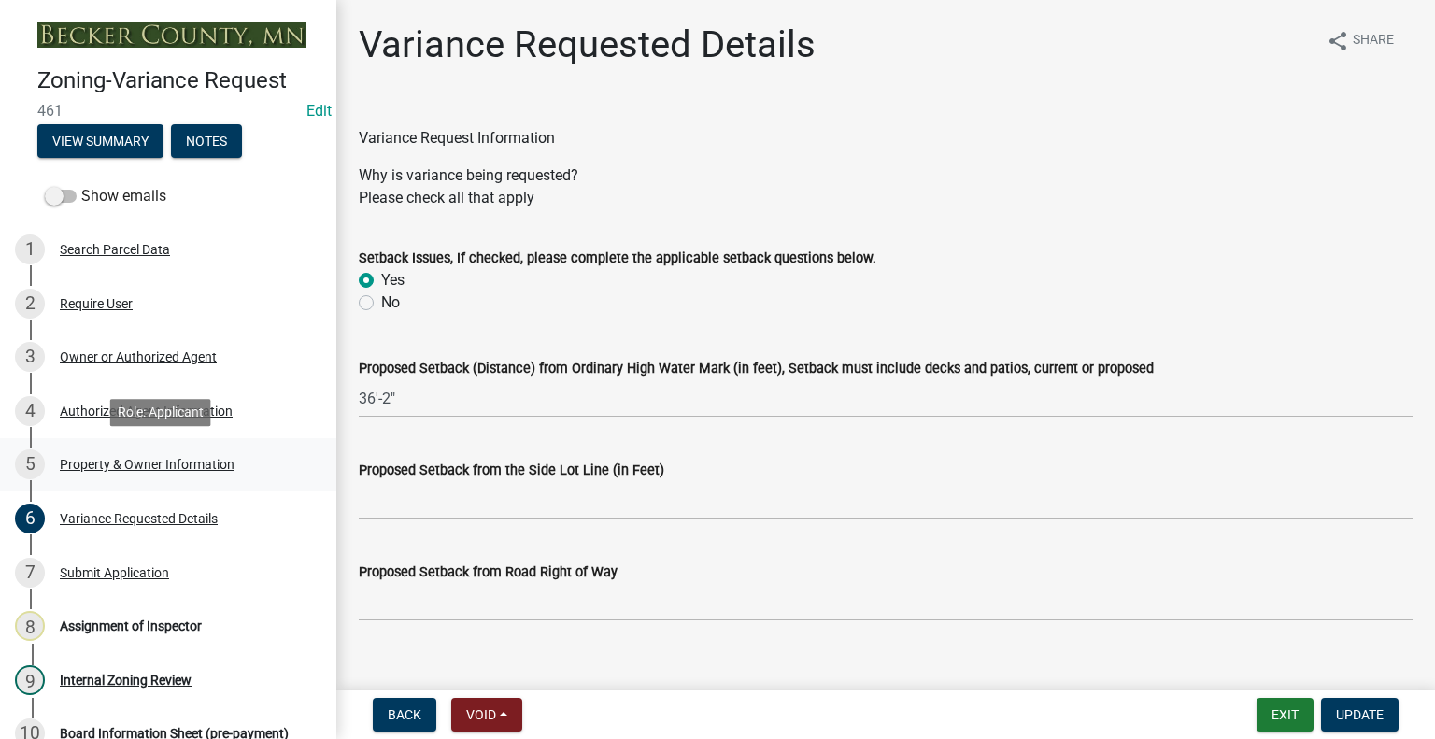
click at [152, 464] on div "Property & Owner Information" at bounding box center [147, 464] width 175 height 13
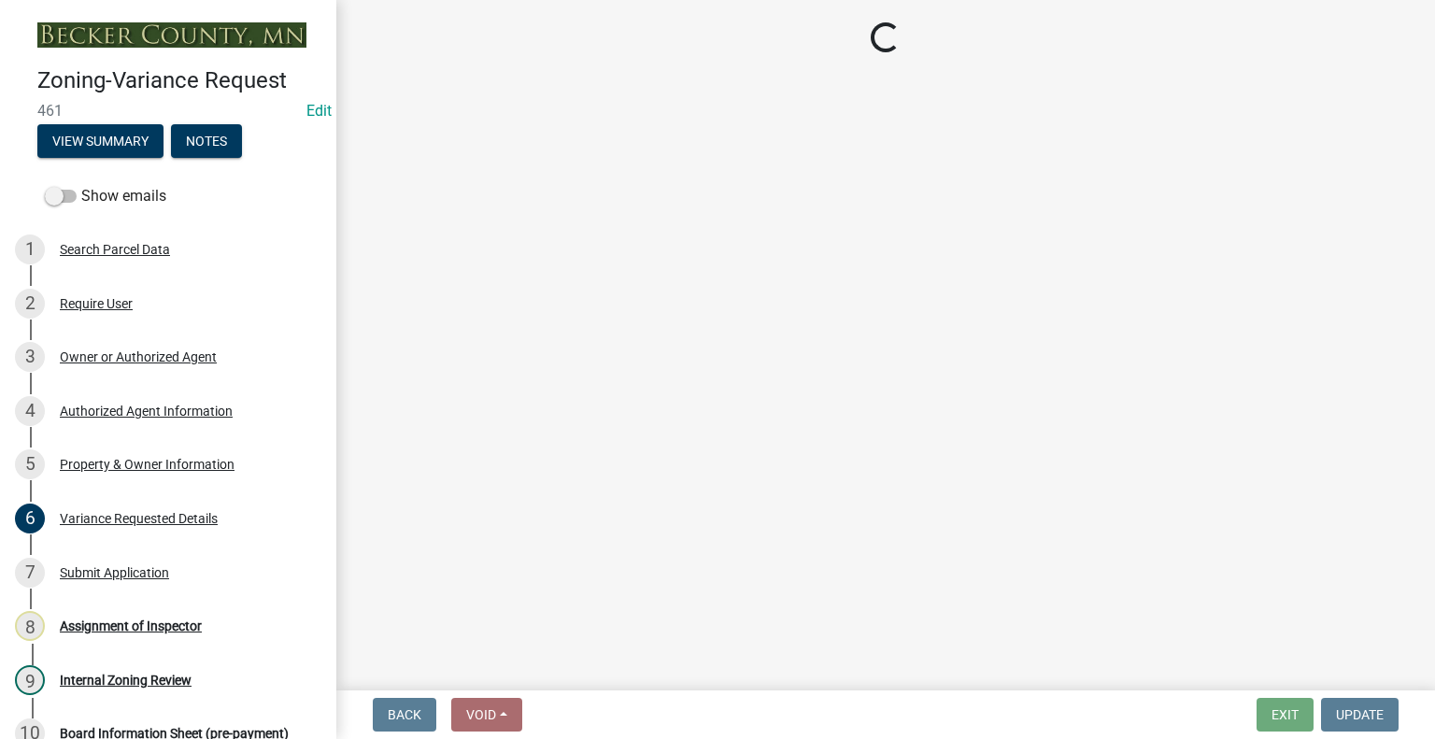
select select "bd6c4c96-e8c1-49bc-ade5-b37215bb1ac6"
select select "2b9210e5-8cac-47c3-9819-0b9c3513b258"
select select "8d5cb961-90f6-4593-998a-e9fa792b70fb"
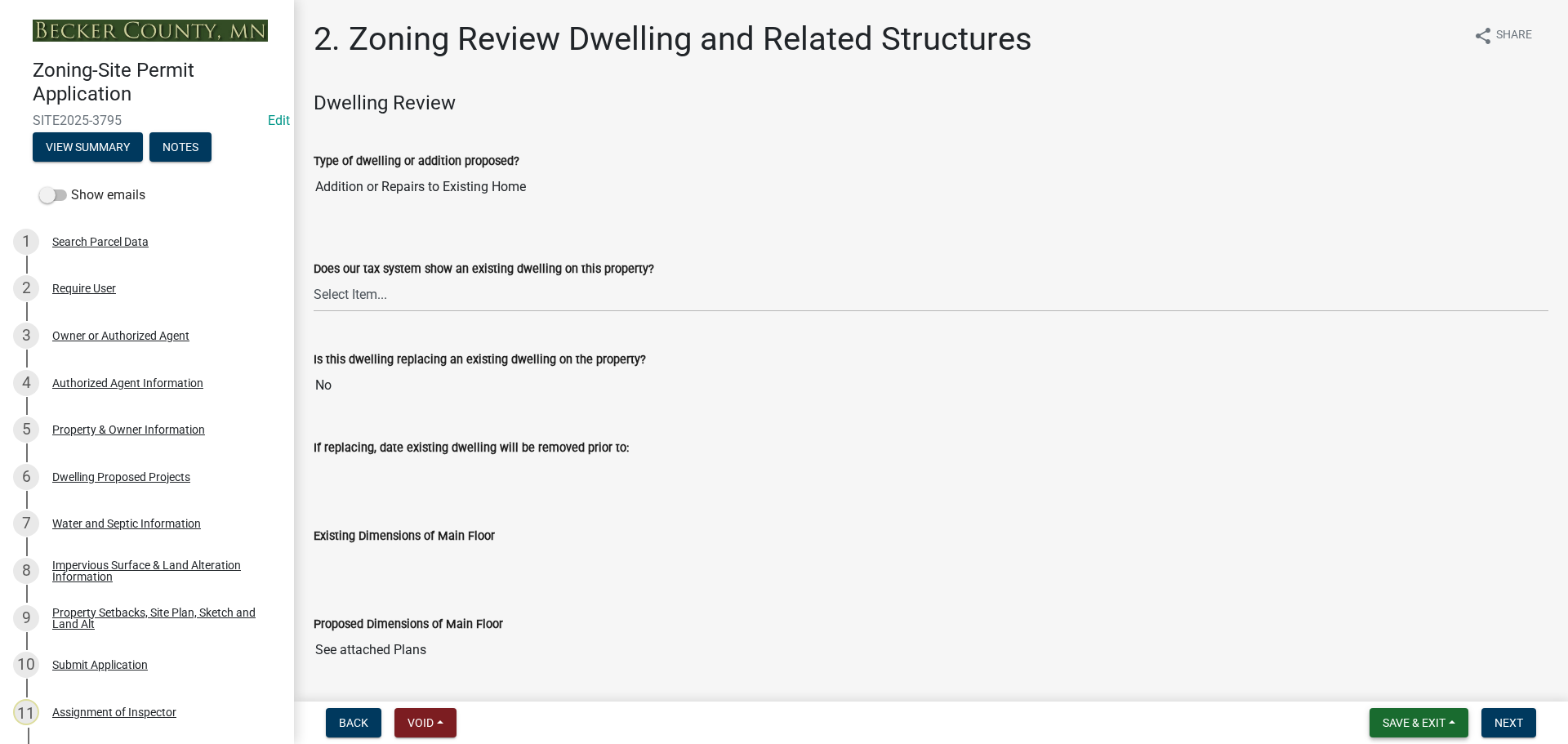
click at [1422, 718] on span "Save & Exit" at bounding box center [1414, 722] width 63 height 13
click at [1408, 680] on button "Save & Exit" at bounding box center [1403, 680] width 130 height 39
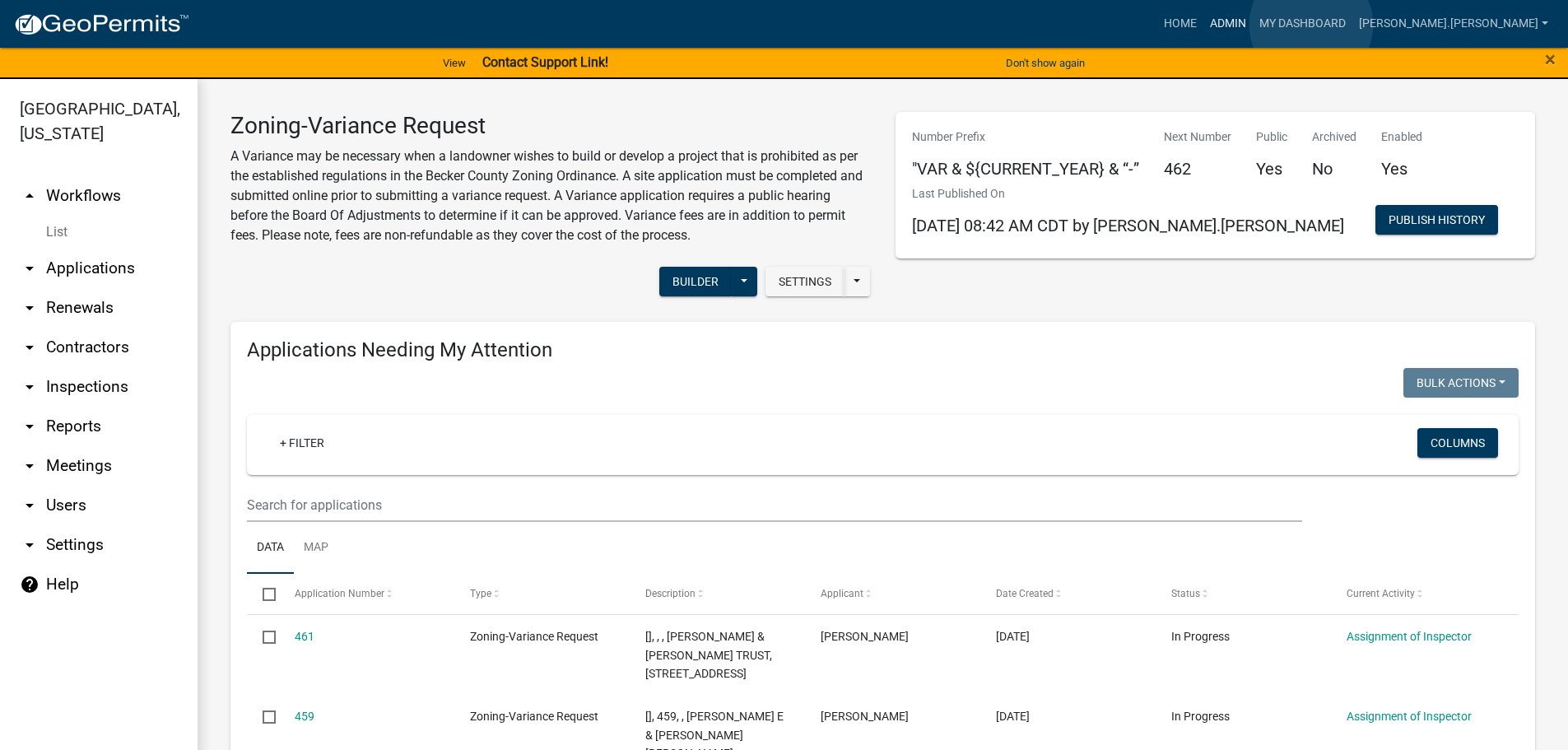
click at [1253, 25] on link "Admin" at bounding box center [1229, 23] width 49 height 31
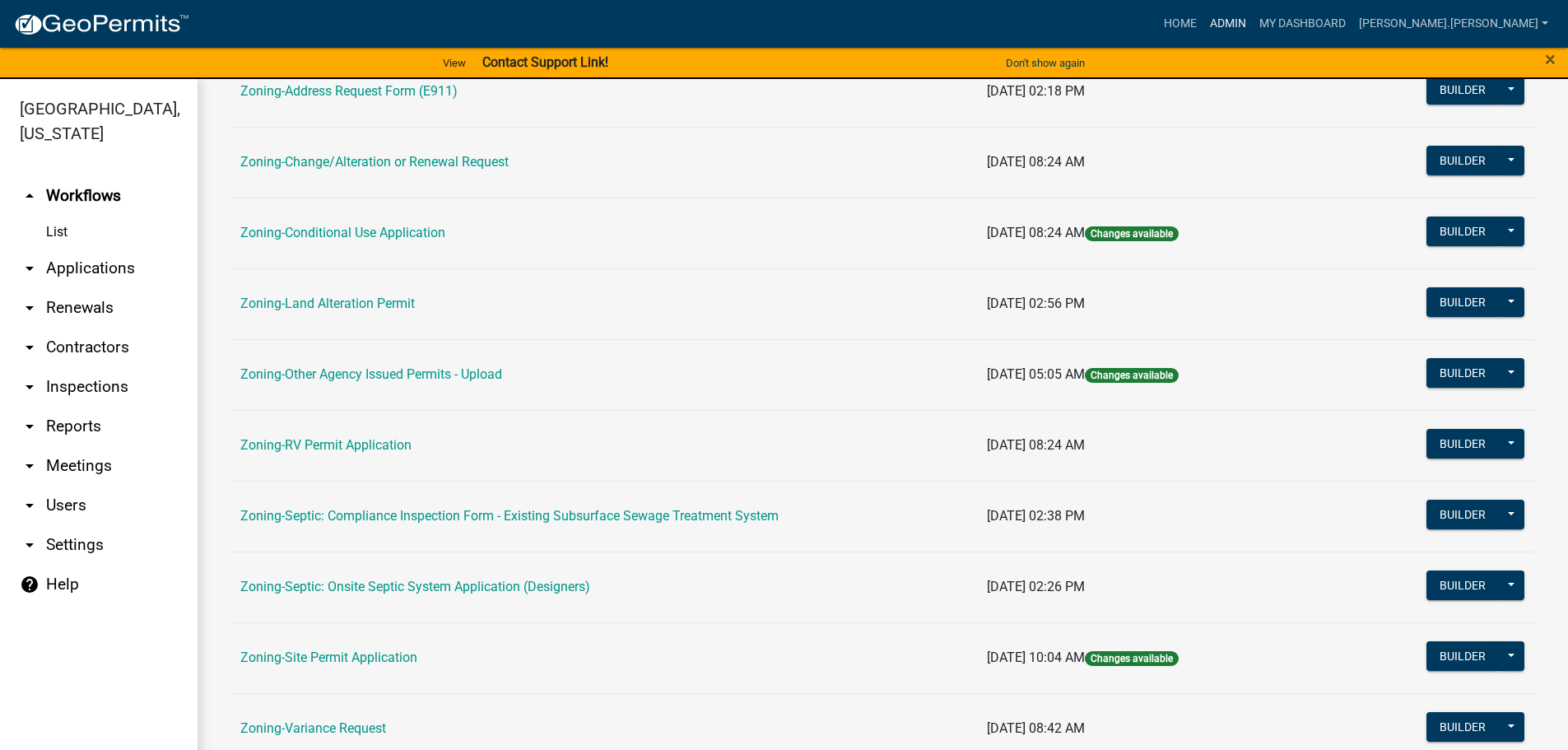
scroll to position [412, 0]
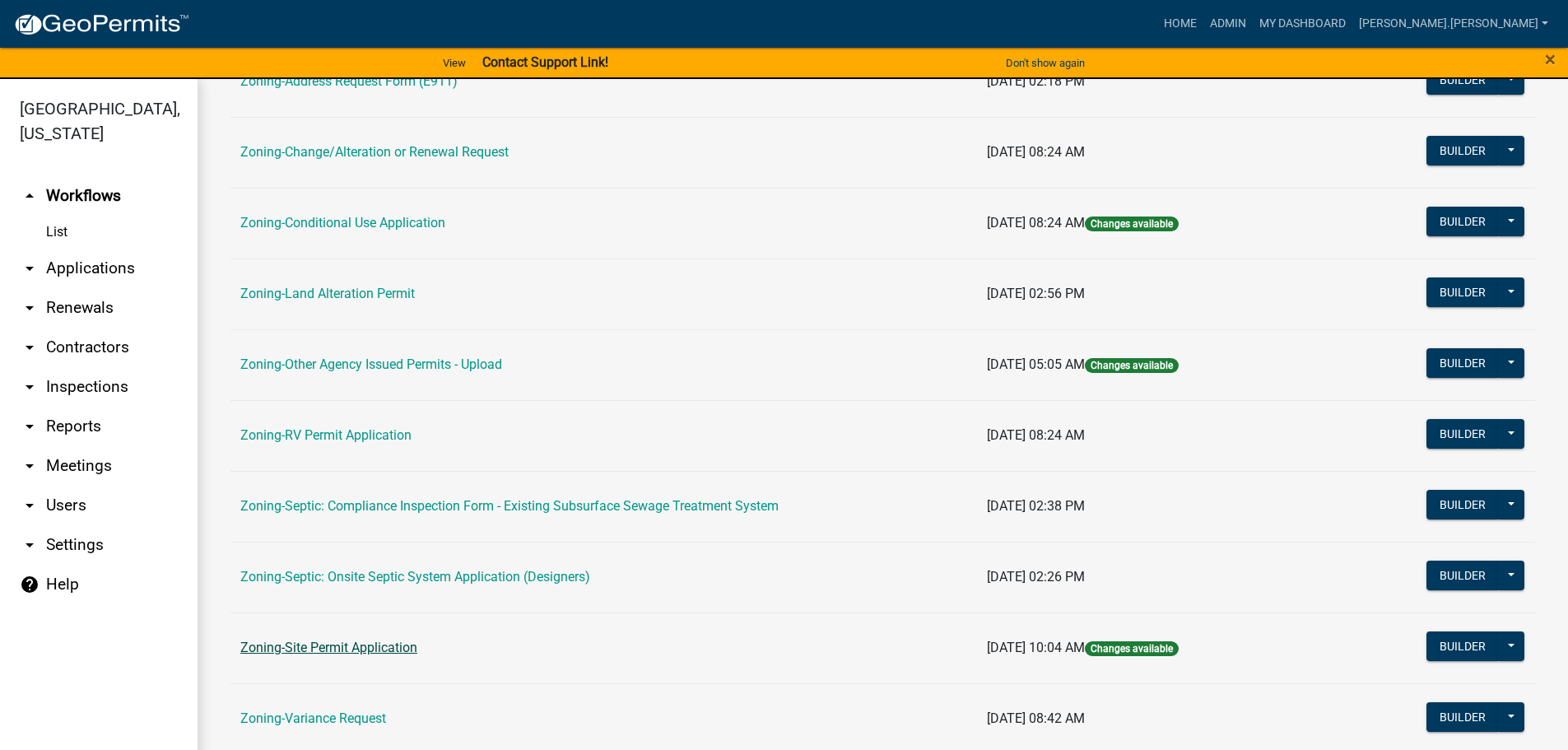
click at [347, 642] on link "Zoning-Site Permit Application" at bounding box center [329, 648] width 177 height 16
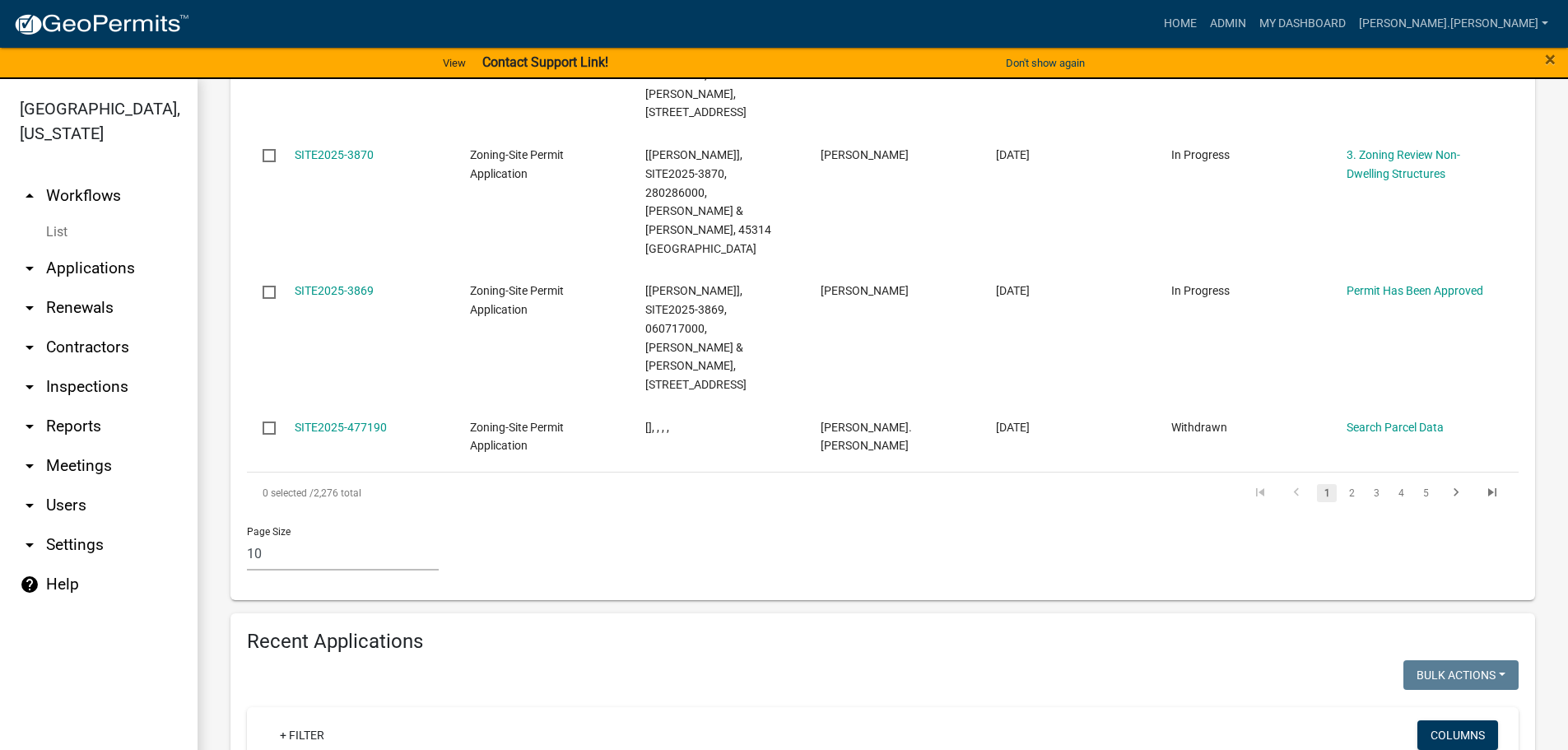
scroll to position [1400, 0]
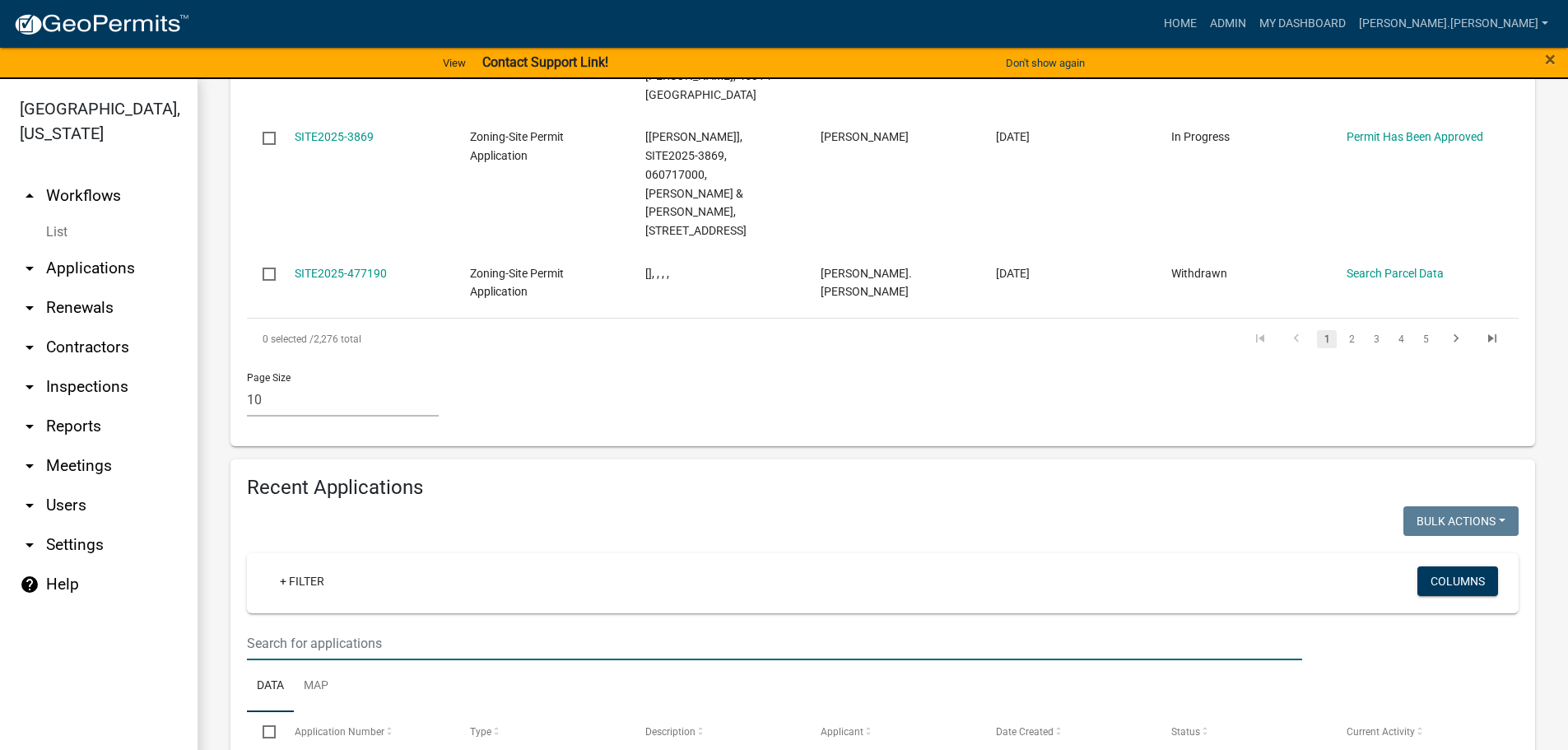
click at [407, 627] on input "text" at bounding box center [774, 643] width 1055 height 33
click at [424, 627] on input "text" at bounding box center [774, 643] width 1055 height 33
type input "191276000"
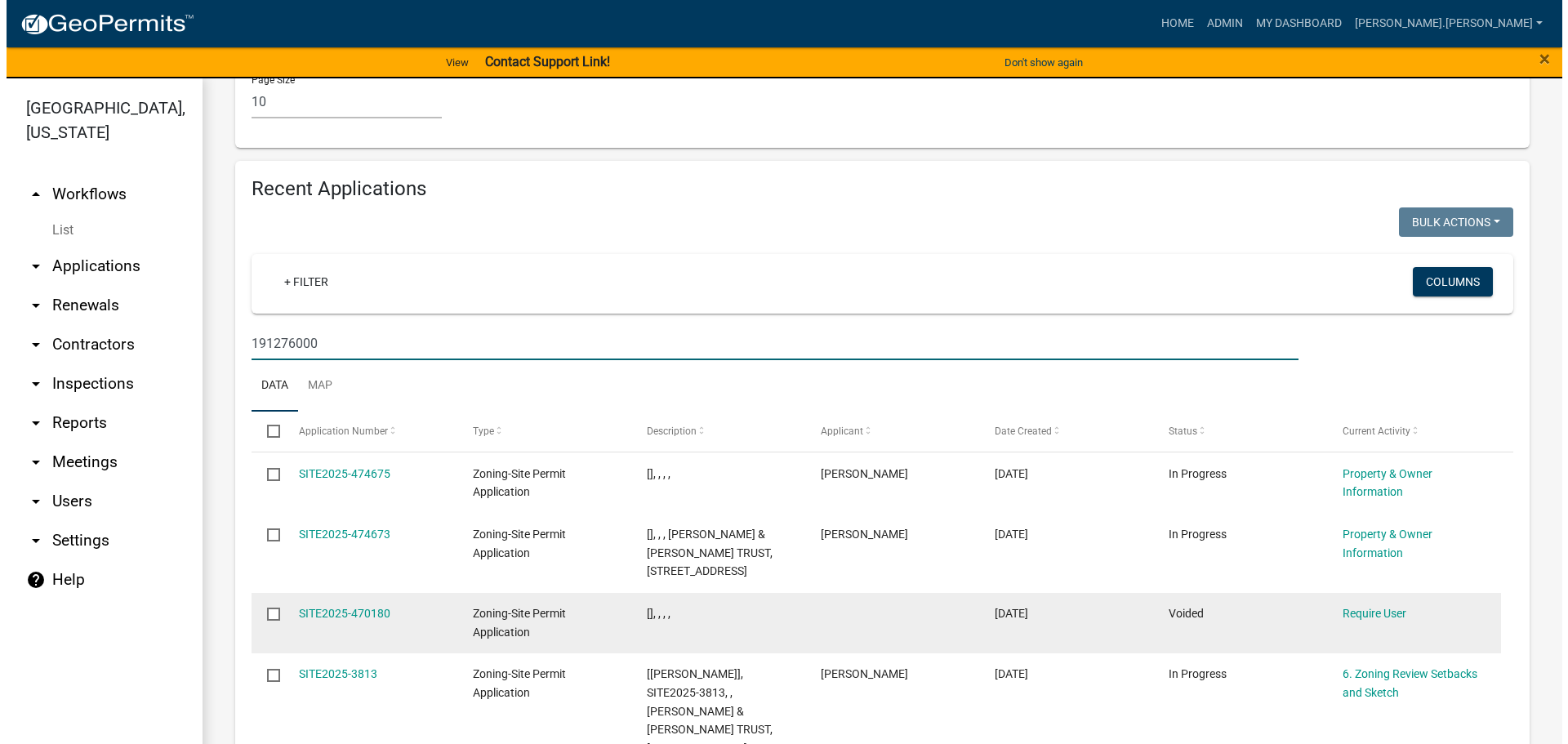
scroll to position [1714, 0]
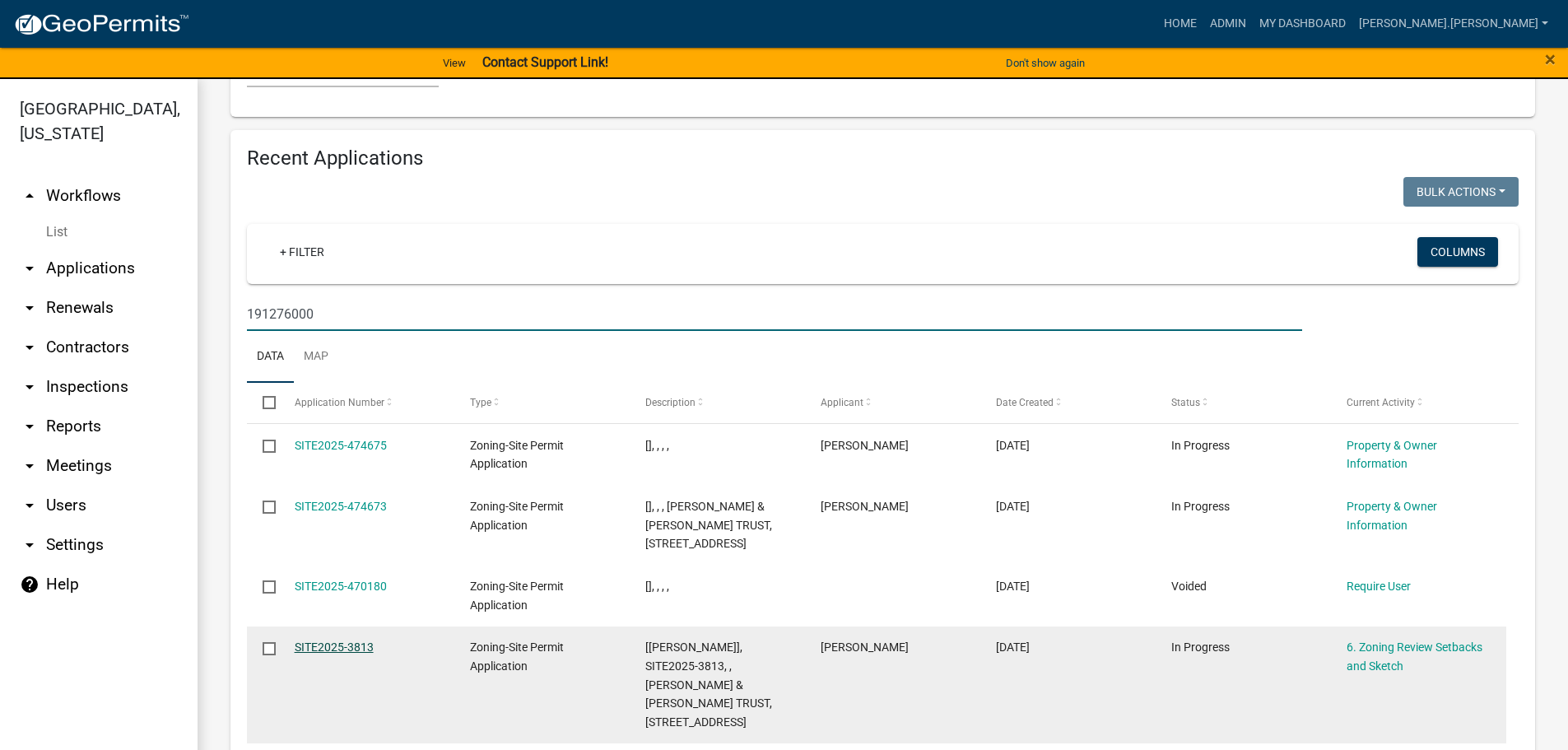
click at [338, 641] on link "SITE2025-3813" at bounding box center [334, 647] width 79 height 13
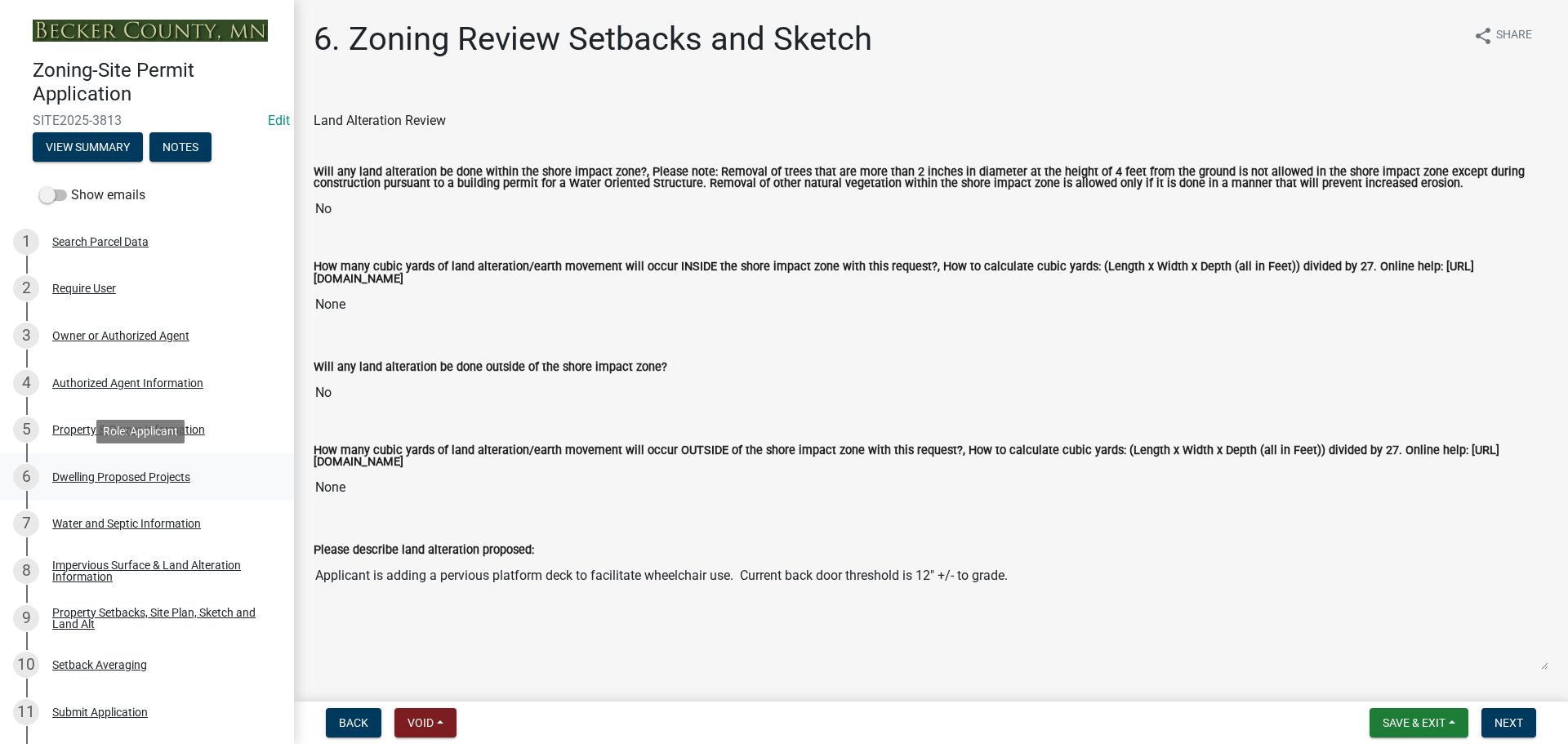
click at [179, 476] on div "Dwelling Proposed Projects" at bounding box center [122, 476] width 138 height 11
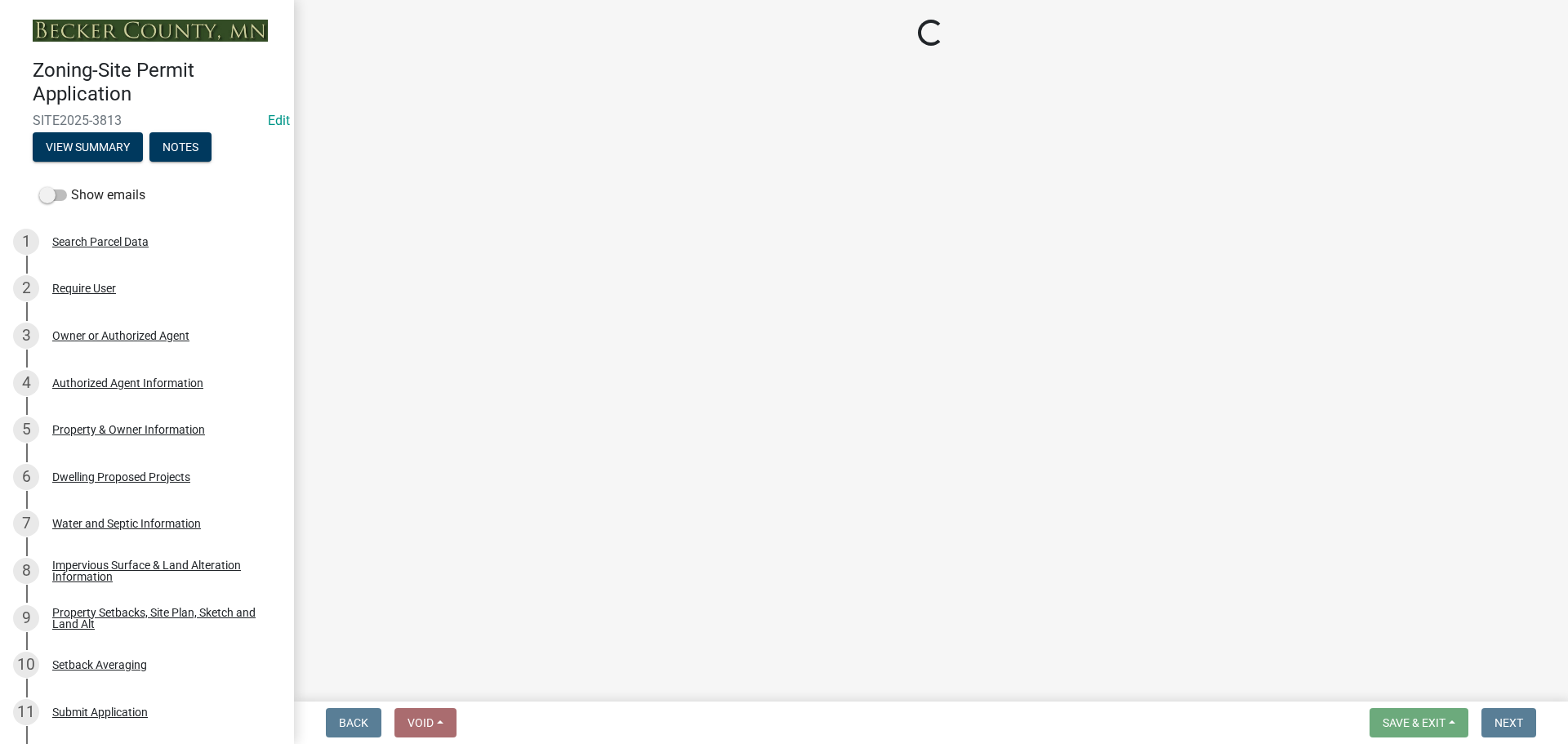
select select "a5b58647-72e6-4a45-9816-4b1990647a33"
select select "566f81cc-4b3f-4ecb-9f16-a2b313352c61"
select select "11c1c089-3b44-43c0-9549-3c9eeea2451f"
select select "781a3532-4308-48f8-bcde-e97c9fab42cb"
select select "ab9119d1-7da9-49c4-9fac-8c142204c89d"
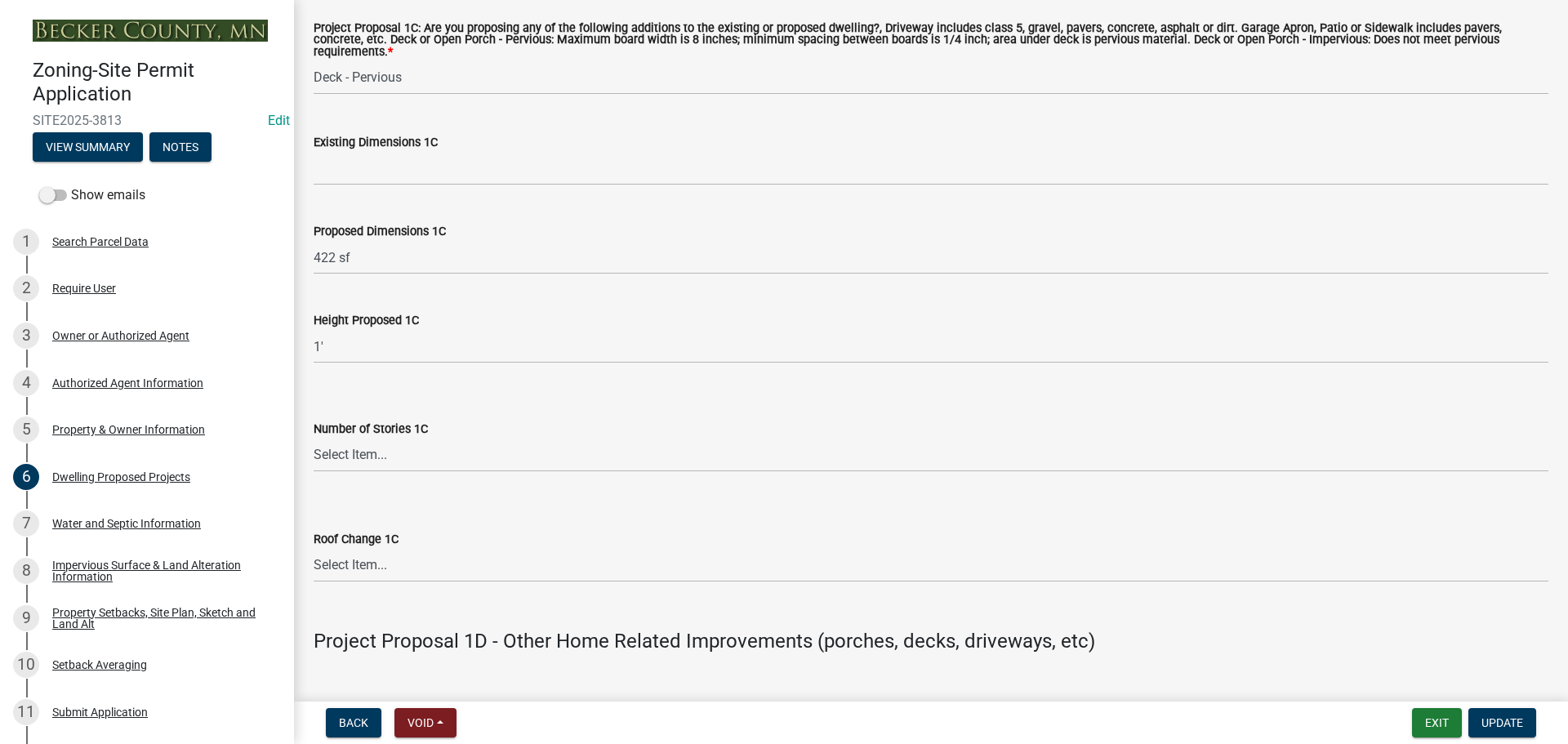
scroll to position [2772, 0]
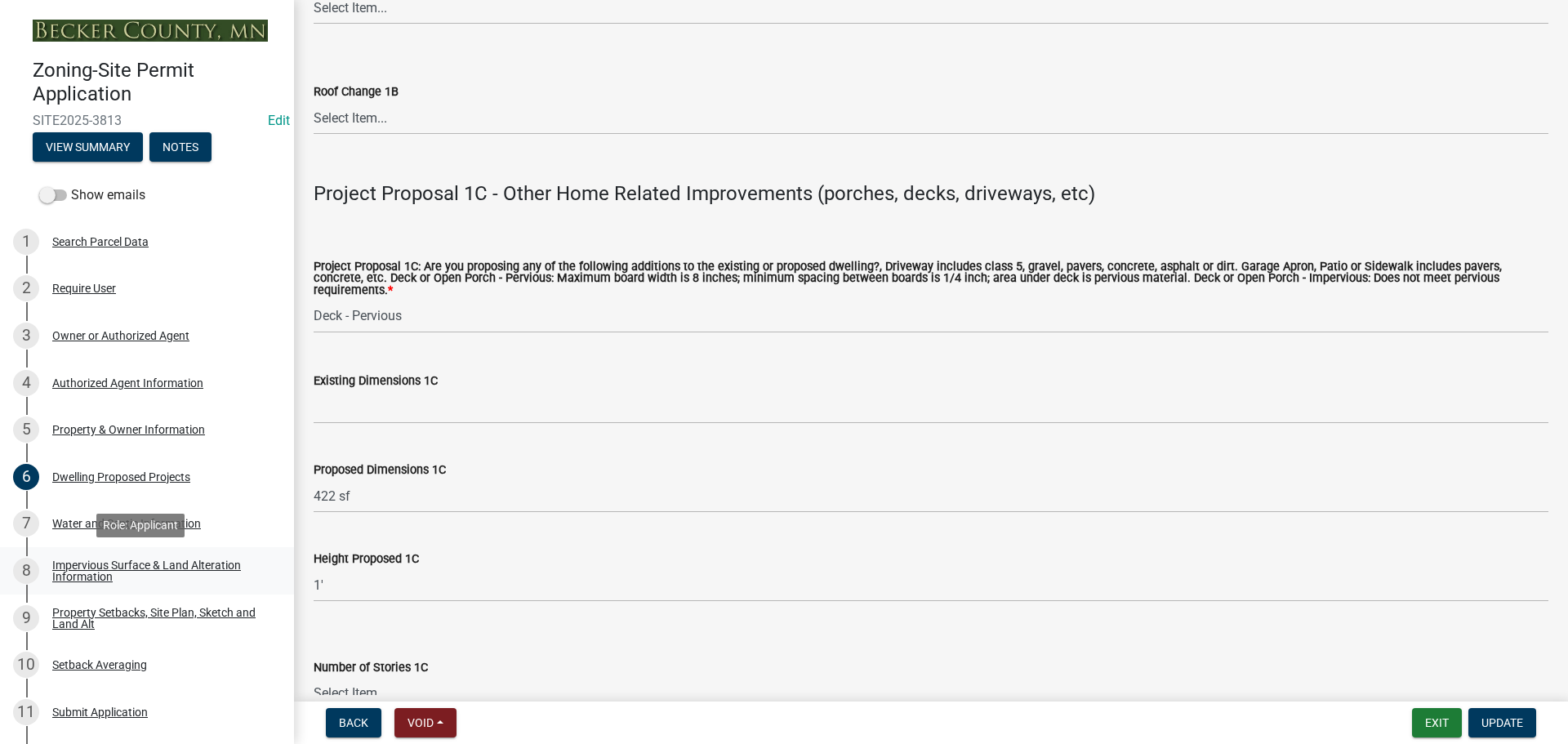
click at [97, 576] on div "Impervious Surface & Land Alteration Information" at bounding box center [160, 571] width 216 height 23
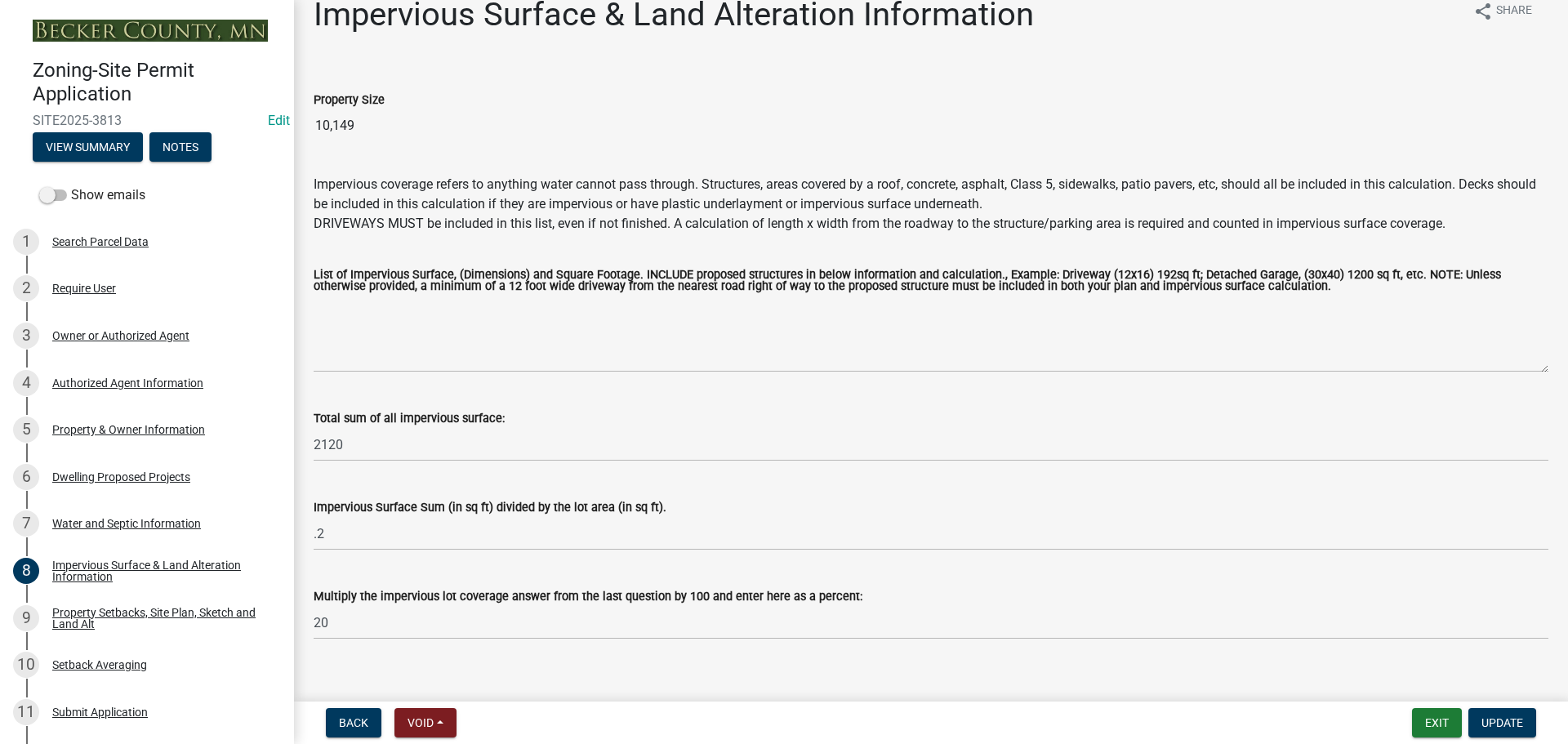
scroll to position [46, 0]
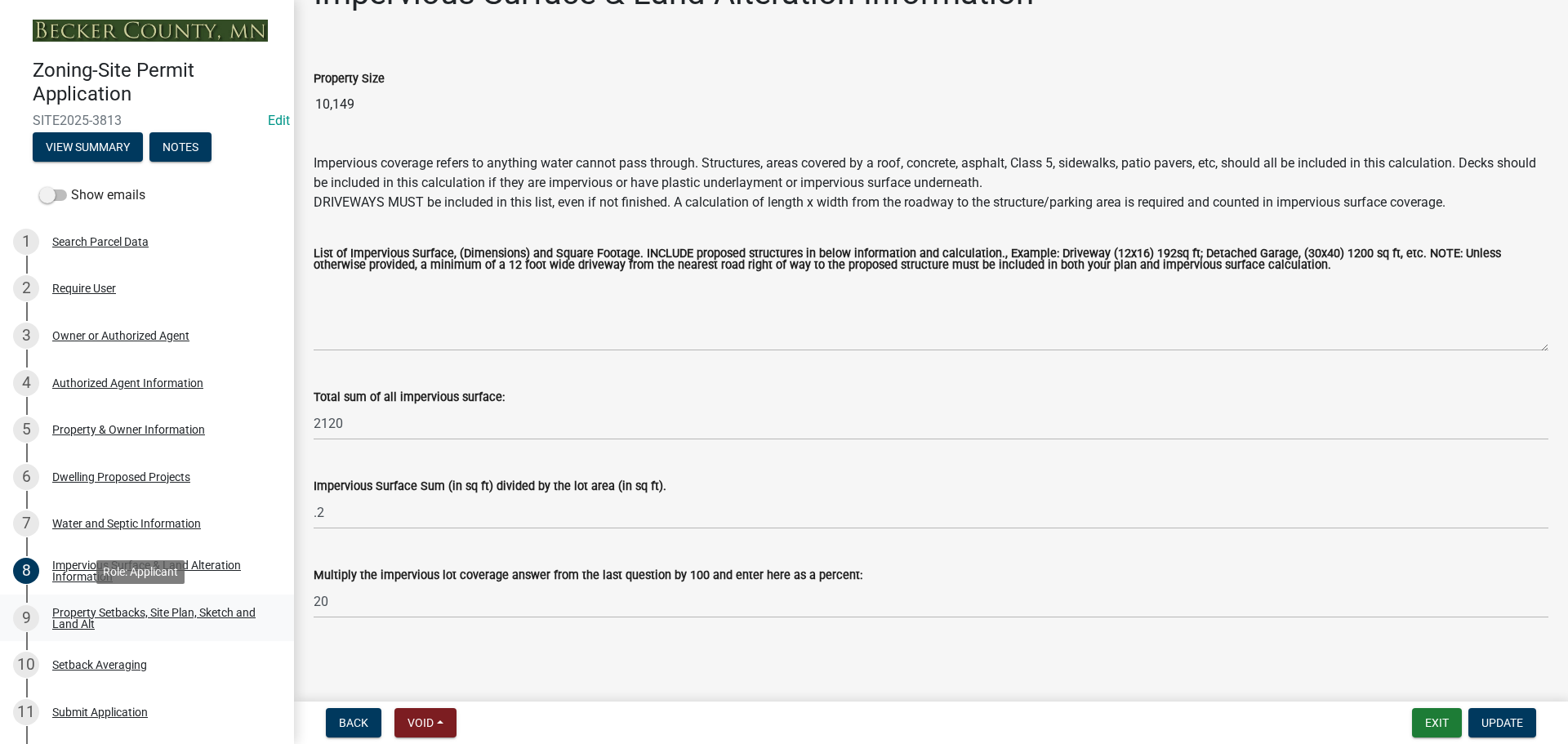
click at [81, 613] on div "Property Setbacks, Site Plan, Sketch and Land Alt" at bounding box center [160, 618] width 216 height 23
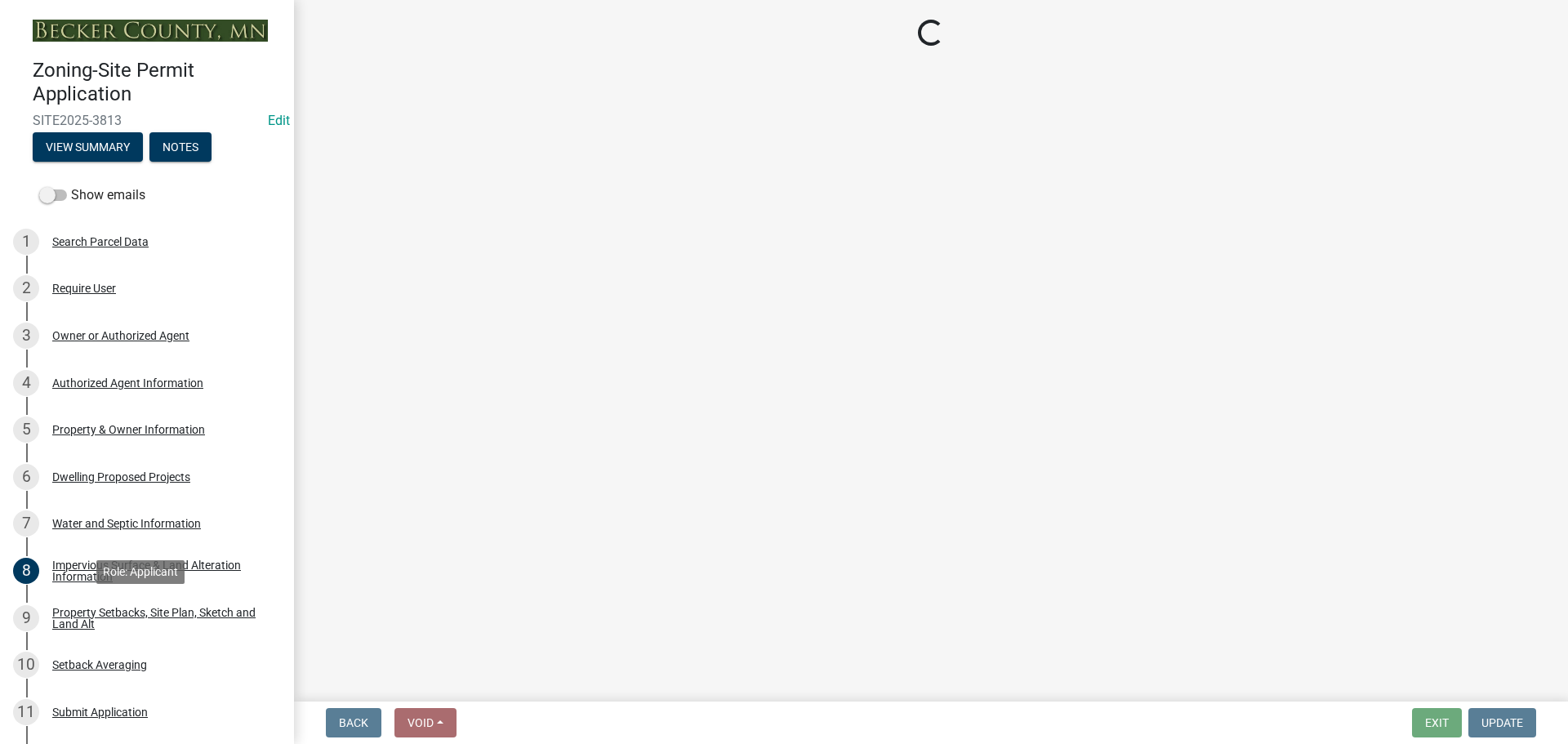
scroll to position [0, 0]
select select "7b13c63f-e699-4112-b373-98fbd28ec536"
select select "ad3f1f1c-7656-4cfc-b9d8-d6dc1c91b001"
select select "b56a4575-9846-47cf-8067-c59a4853da22"
select select "12f785fb-c378-4b18-841c-21c73dc99083"
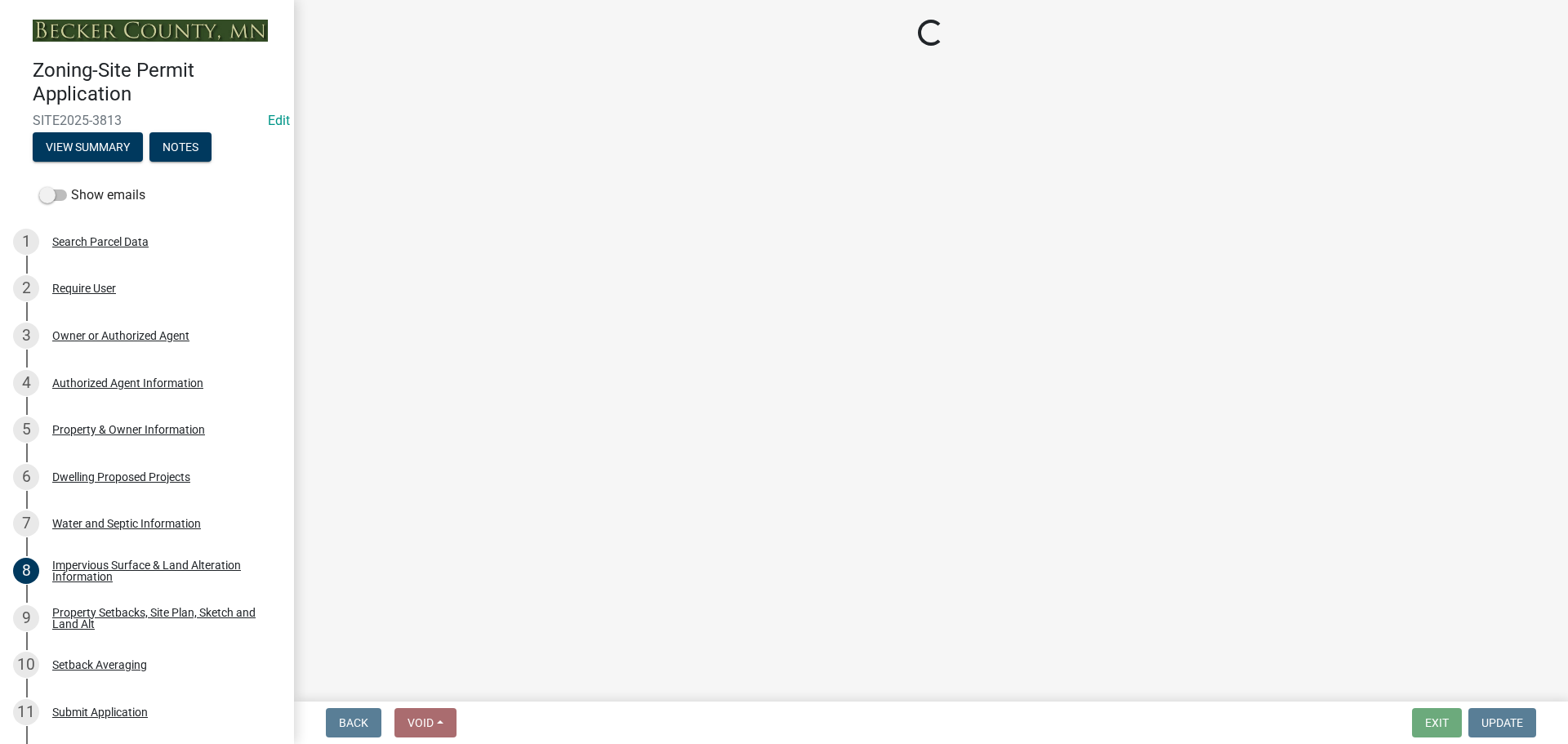
select select "e8ab2dc3-aa3f-46f3-9b4a-37eb25ad84af"
select select "27b2a8b4-abf6-463e-8c0c-7c5d2b4fe26f"
select select "b98836ba-4715-455d-97ab-be9a9df498a8"
select select "d61e3758-d187-40af-a435-5e09c3f3d509"
select select "c8b8ea71-7088-4e87-a493-7bc88cc2835b"
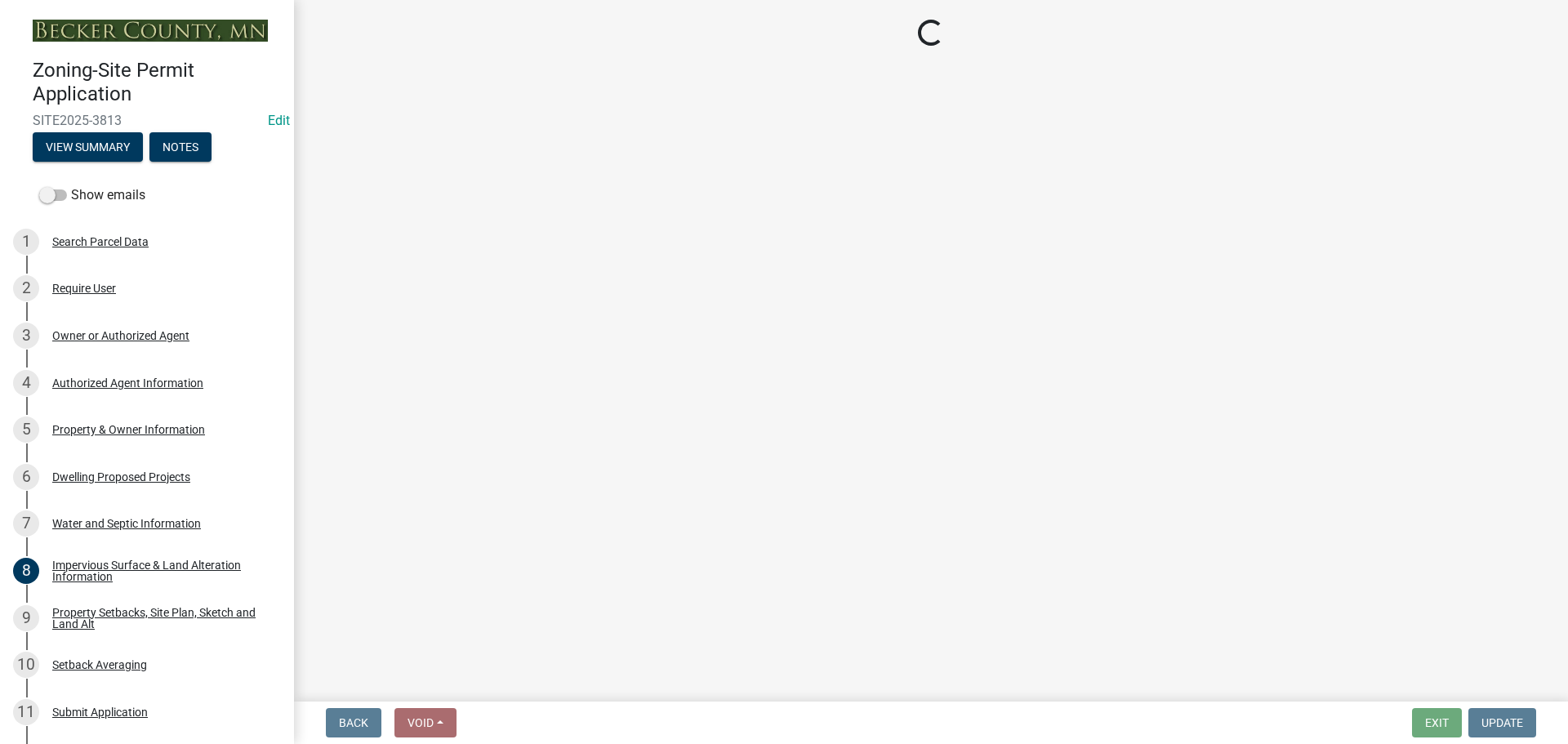
select select "133211ff-91ce-4a0a-9235-b48a7e2069a0"
select select "f51aecae-0421-4f67-bd2d-0cff8a85c7cd"
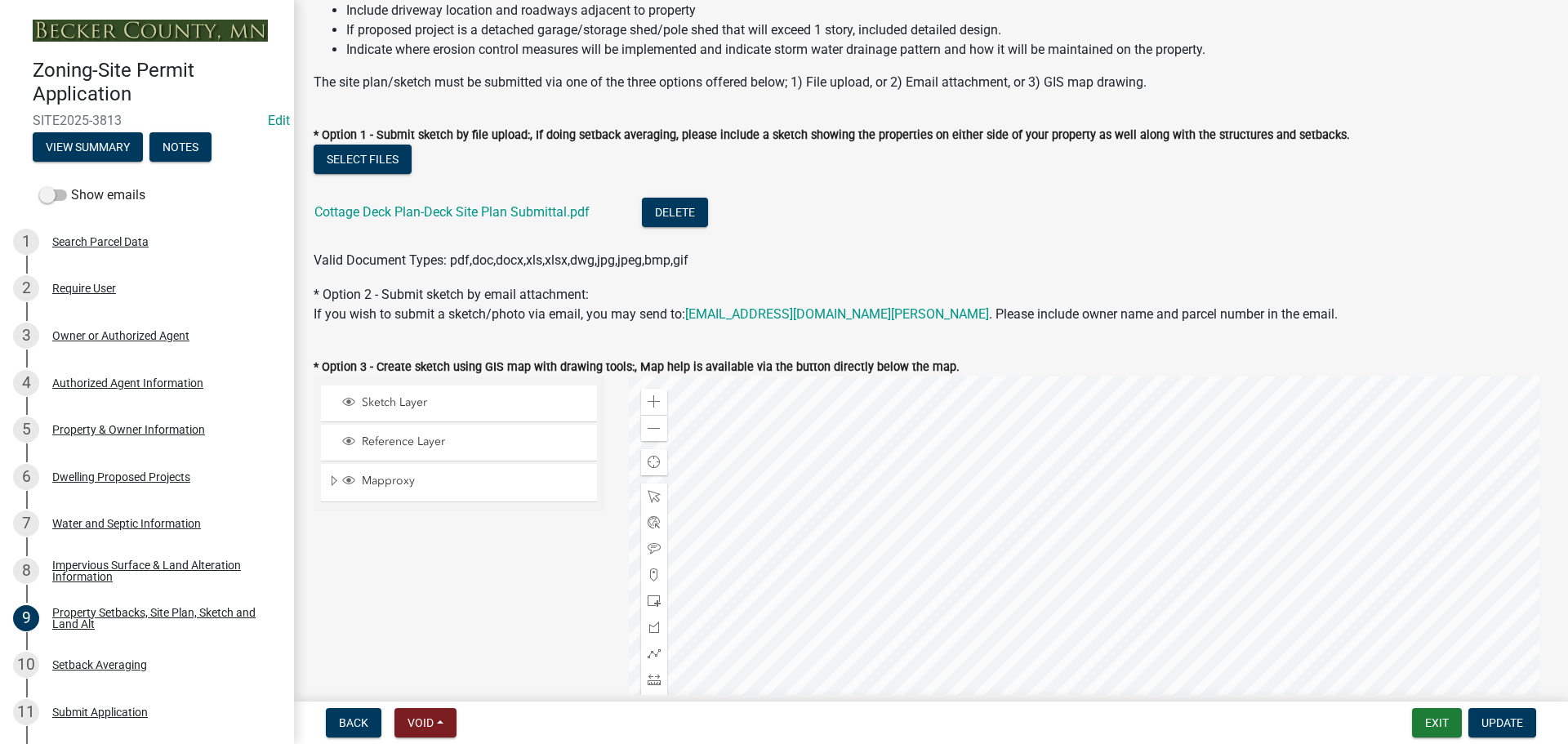
scroll to position [245, 0]
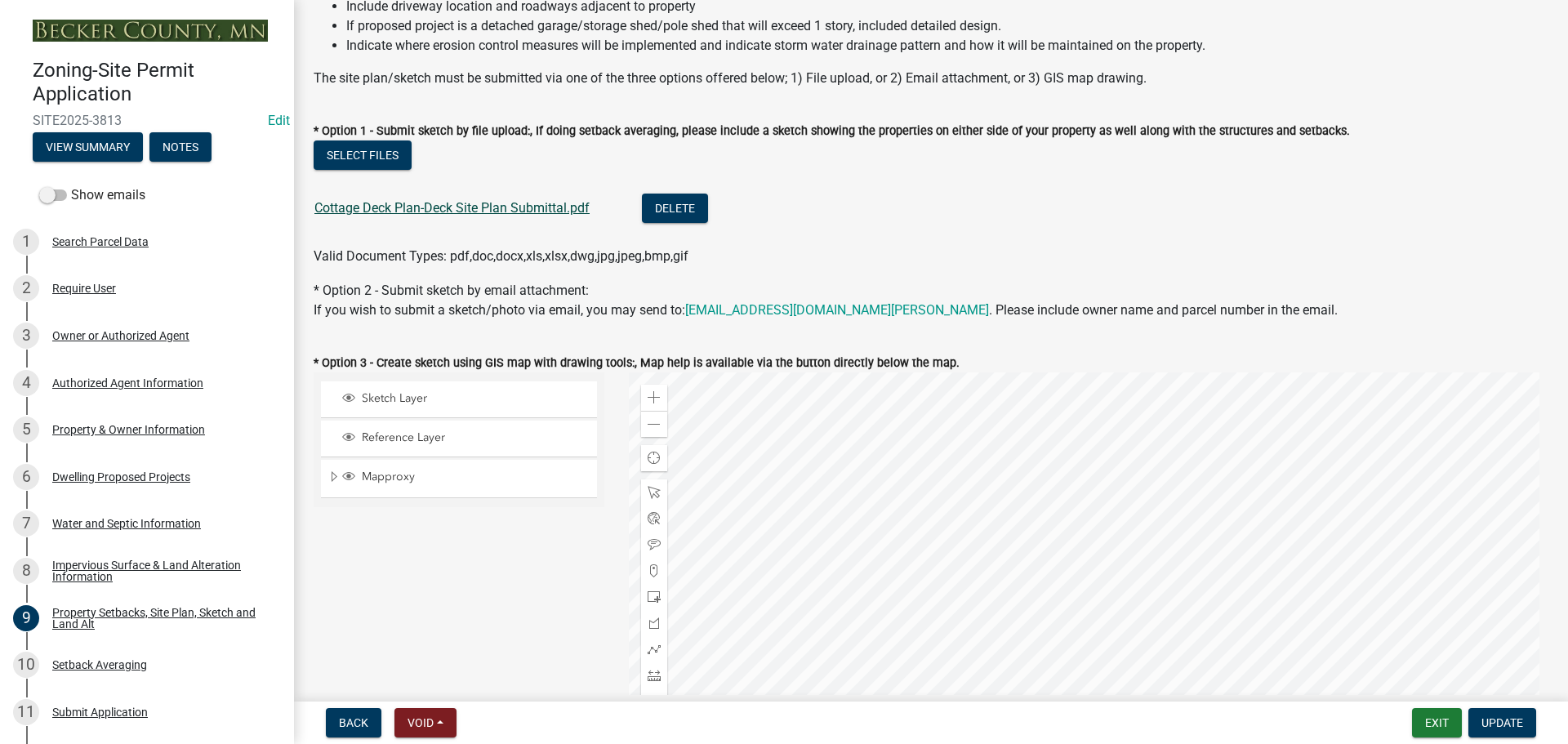
click at [477, 212] on link "Cottage Deck Plan-Deck Site Plan Submittal.pdf" at bounding box center [452, 208] width 275 height 16
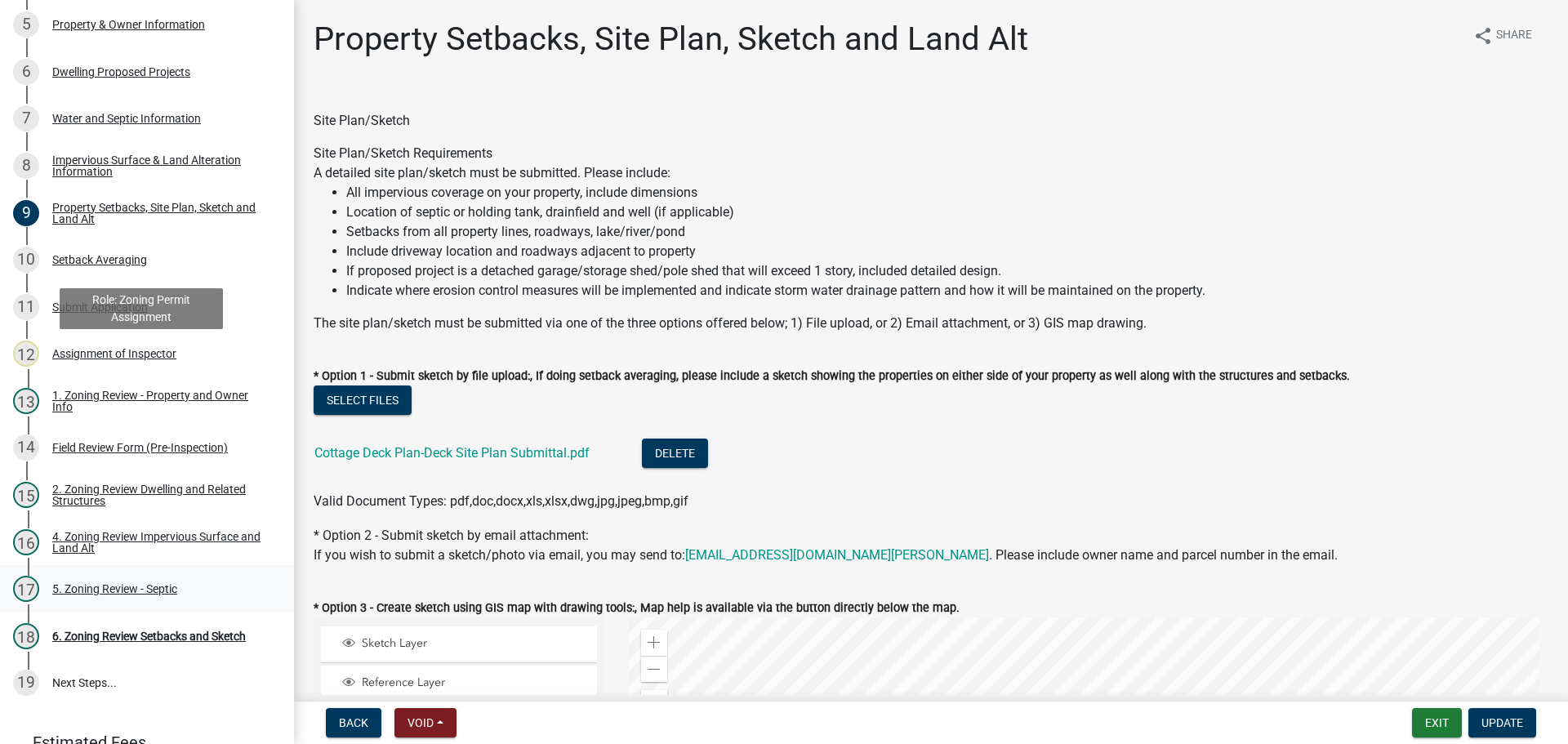
scroll to position [408, 0]
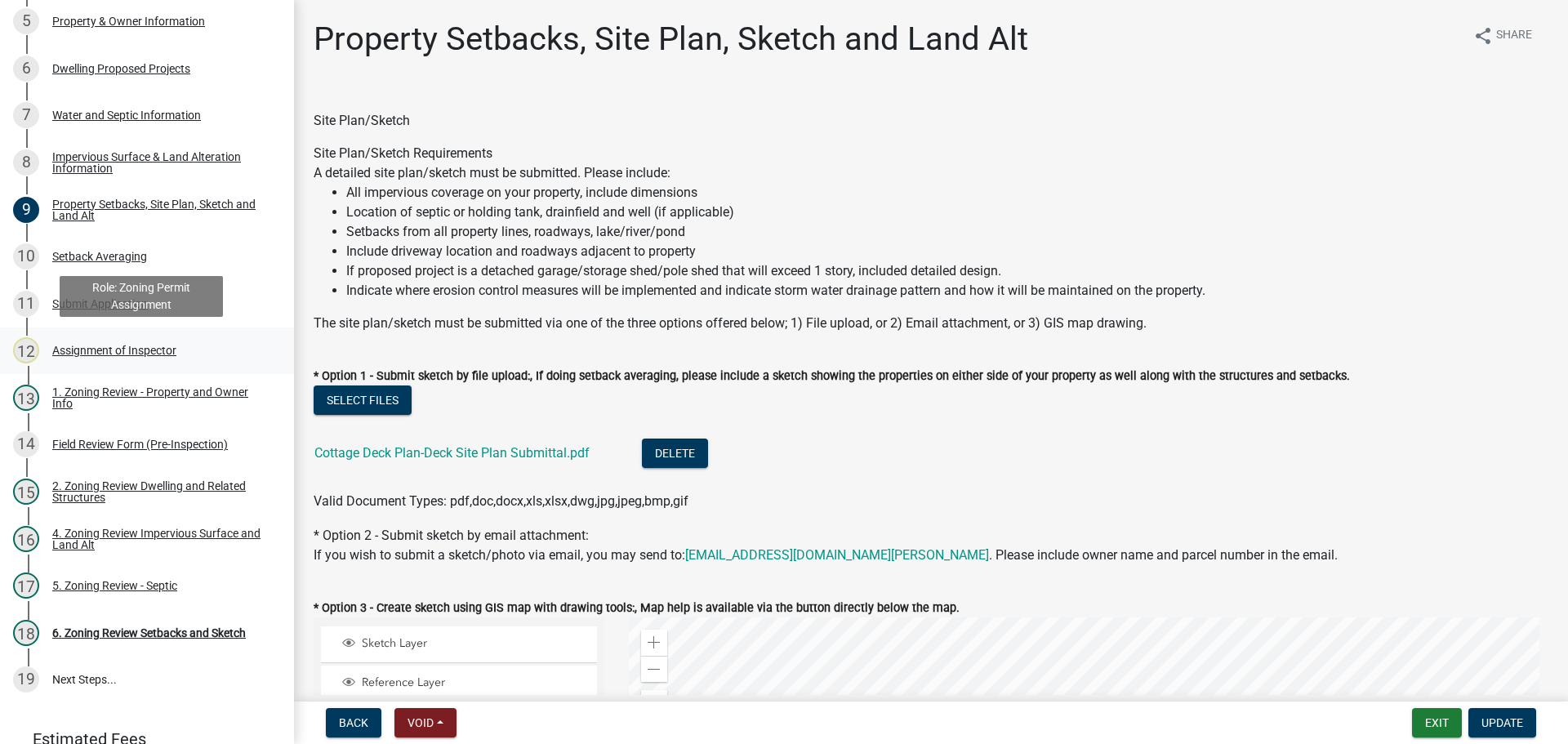
click at [121, 350] on div "Assignment of Inspector" at bounding box center [115, 350] width 124 height 11
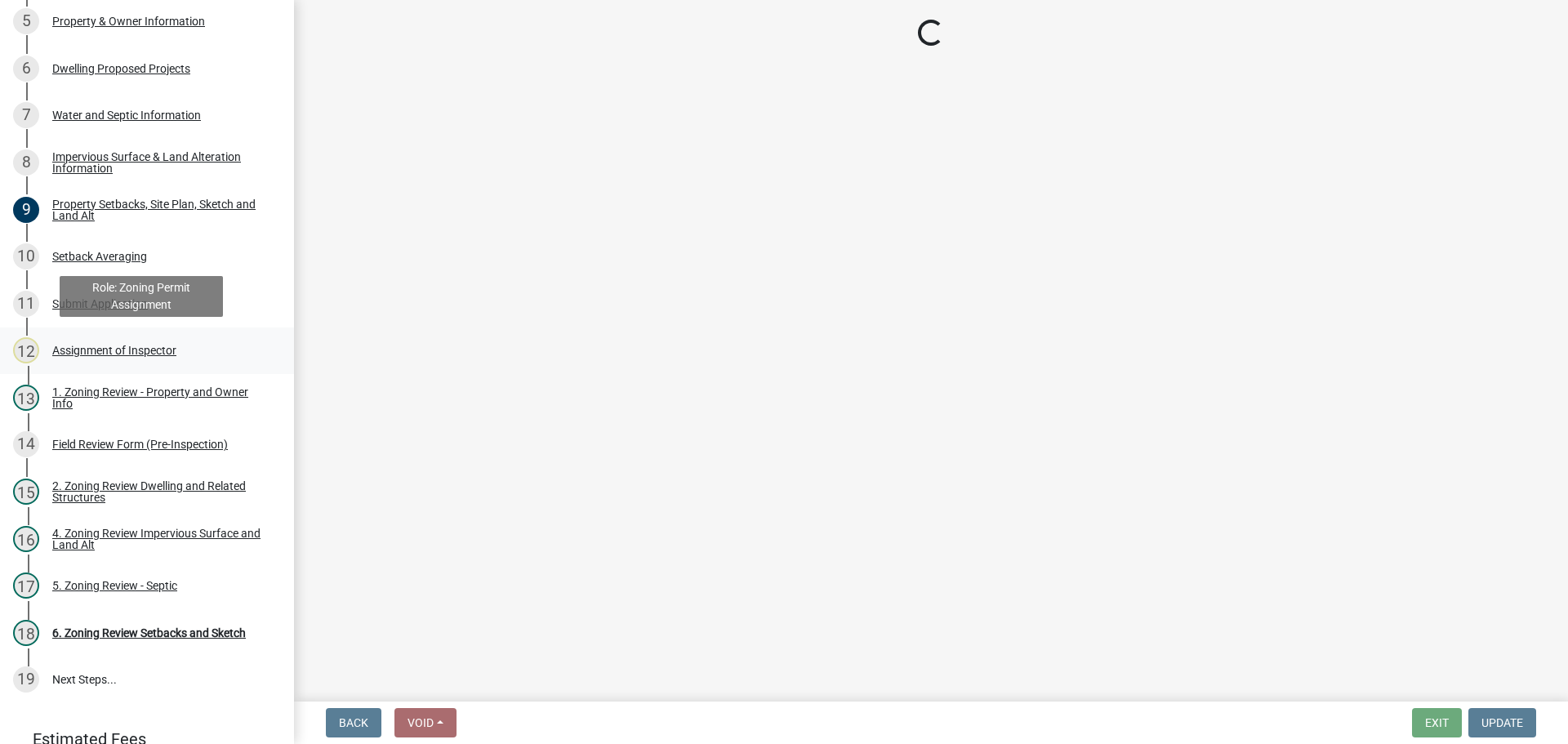
select select "c0b6e50c-983d-48c1-a910-e8bd43c13b77"
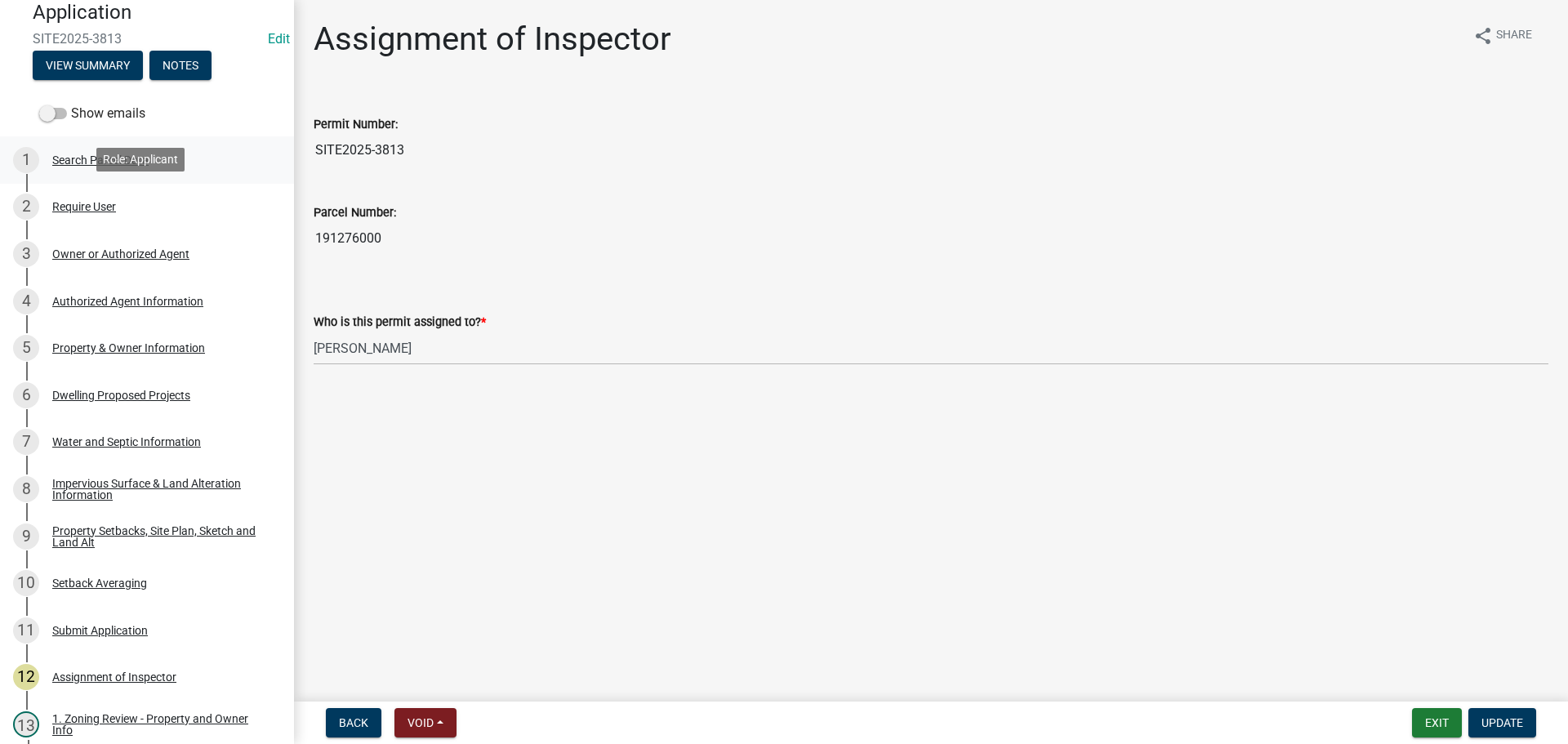
scroll to position [0, 0]
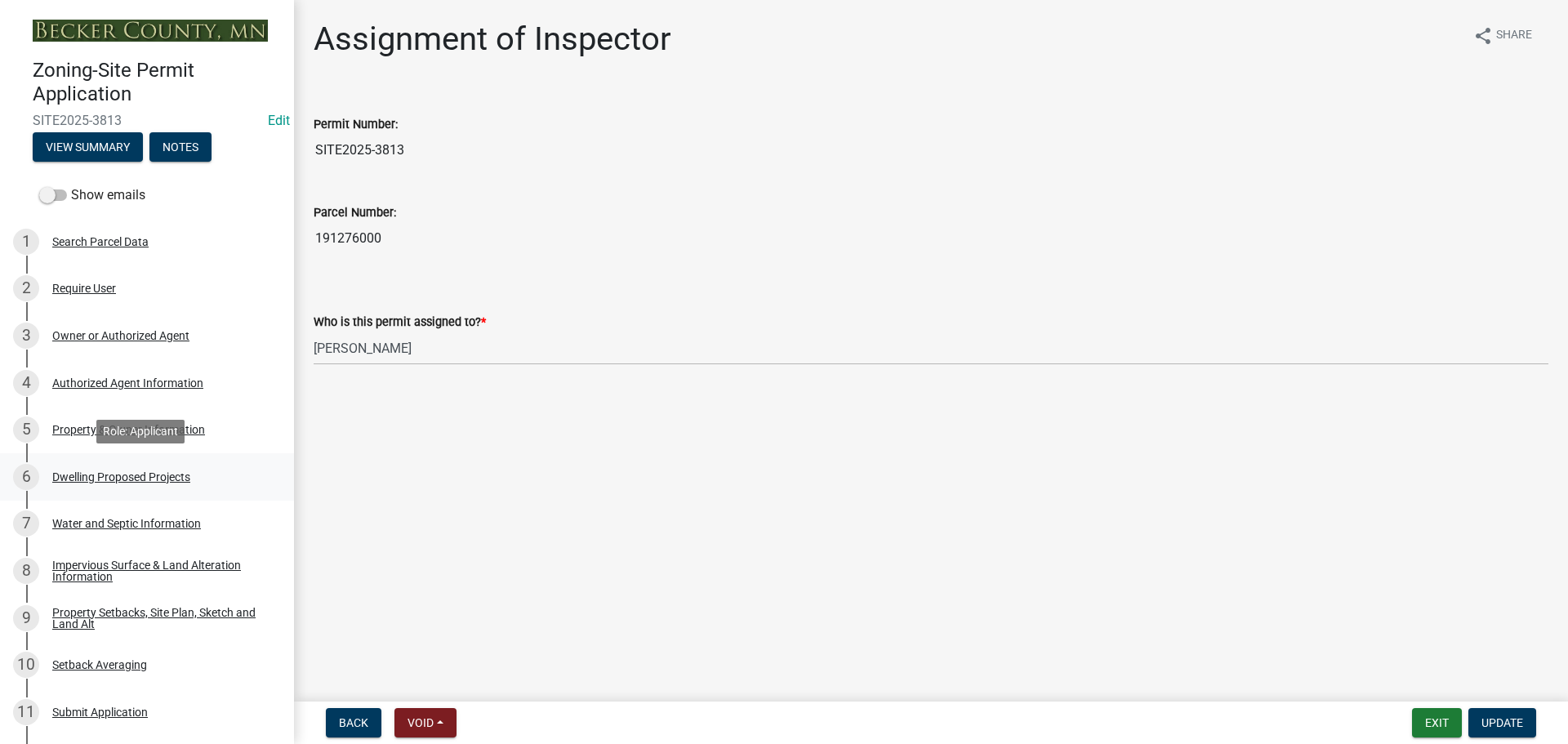
click at [145, 478] on div "Dwelling Proposed Projects" at bounding box center [122, 476] width 138 height 11
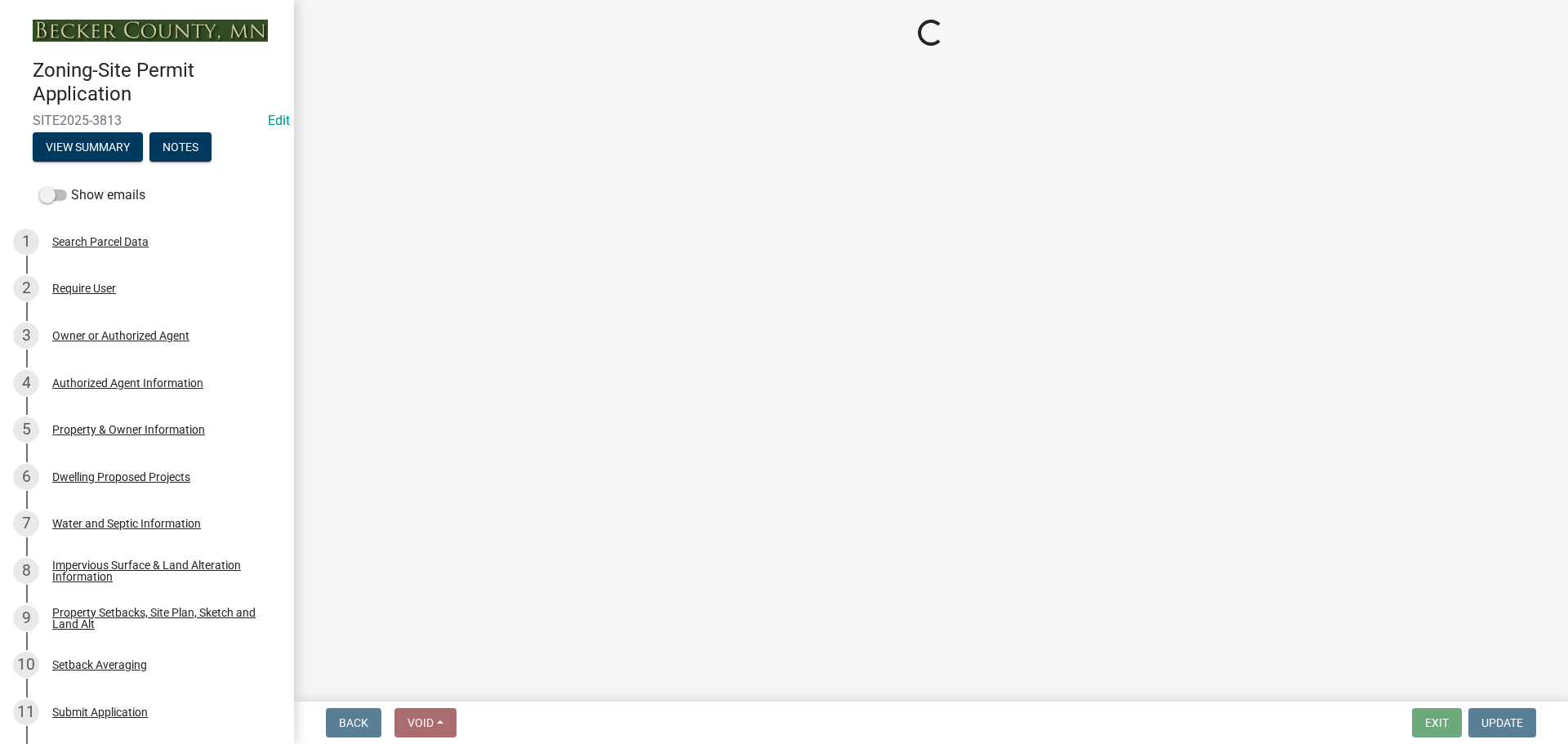
select select "a5b58647-72e6-4a45-9816-4b1990647a33"
select select "566f81cc-4b3f-4ecb-9f16-a2b313352c61"
select select "11c1c089-3b44-43c0-9549-3c9eeea2451f"
select select "781a3532-4308-48f8-bcde-e97c9fab42cb"
select select "ab9119d1-7da9-49c4-9fac-8c142204c89d"
